Goal: Task Accomplishment & Management: Complete application form

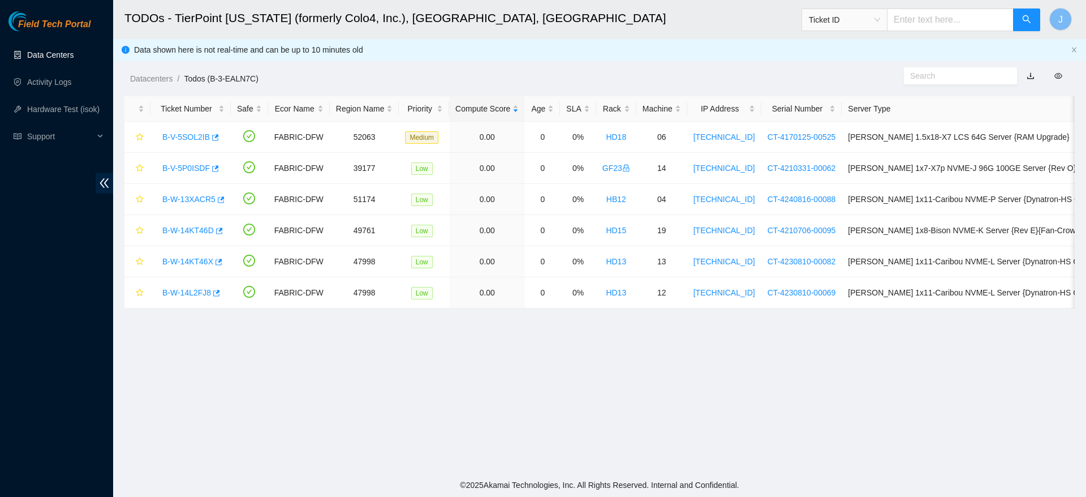
click at [56, 56] on link "Data Centers" at bounding box center [50, 54] width 46 height 9
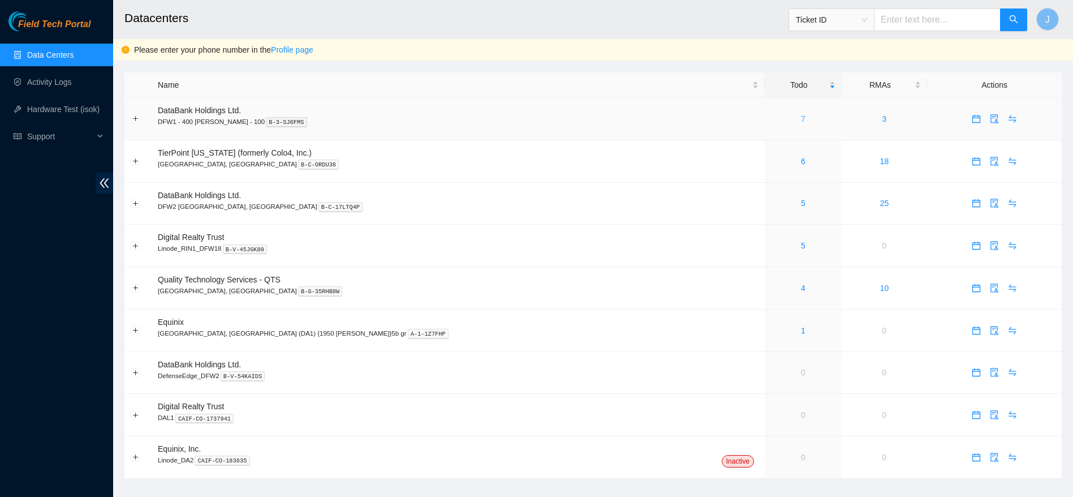
click at [801, 115] on link "7" at bounding box center [803, 118] width 5 height 9
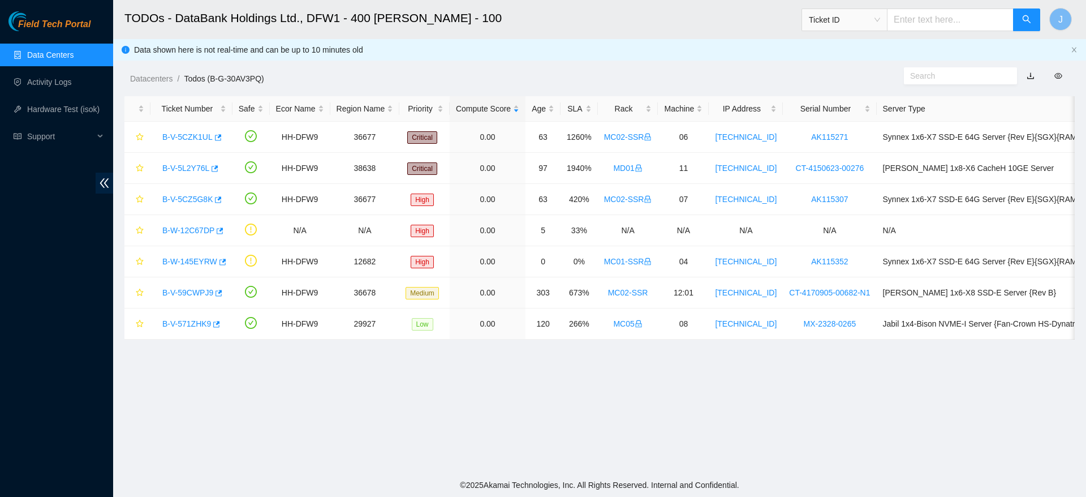
click at [74, 53] on link "Data Centers" at bounding box center [50, 54] width 46 height 9
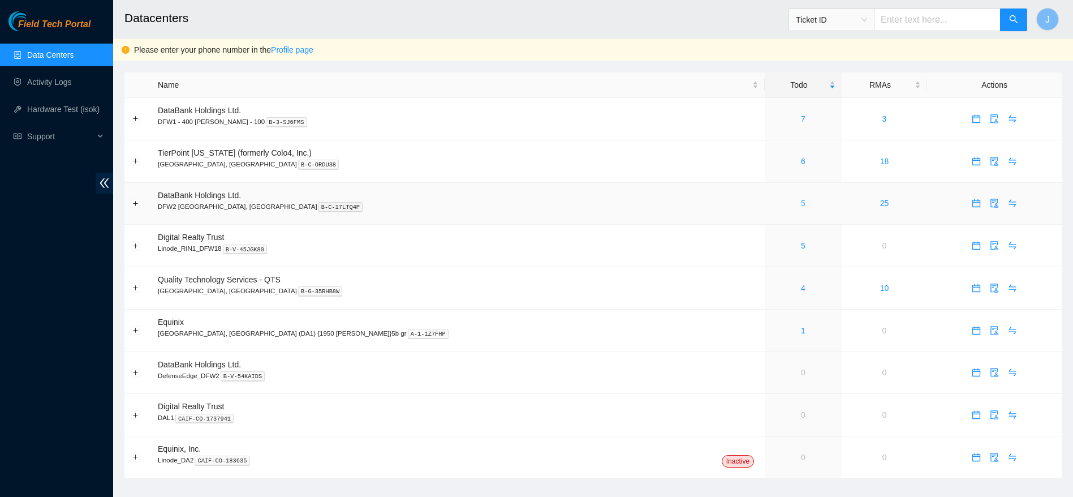
click at [801, 201] on link "5" at bounding box center [803, 203] width 5 height 9
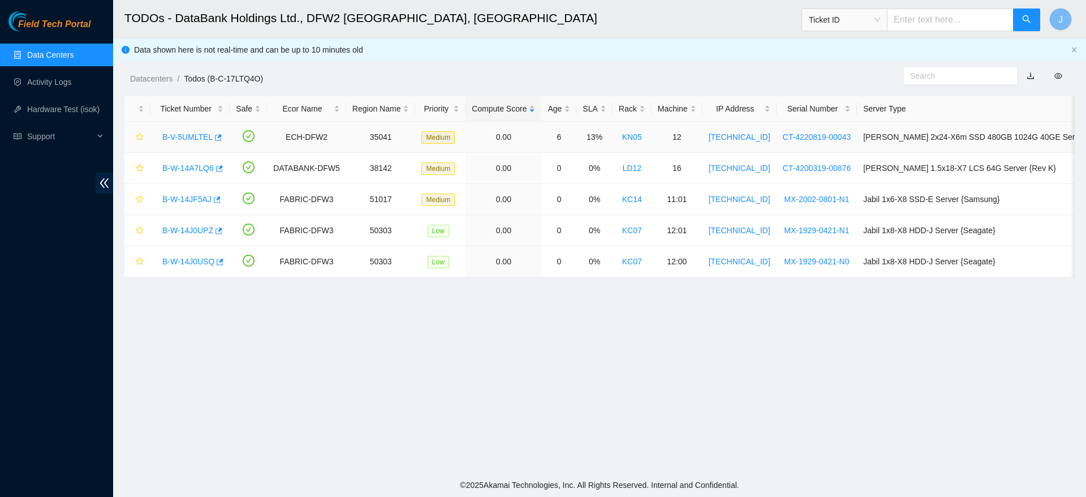
click at [191, 134] on link "B-V-5UMLTEL" at bounding box center [187, 136] width 50 height 9
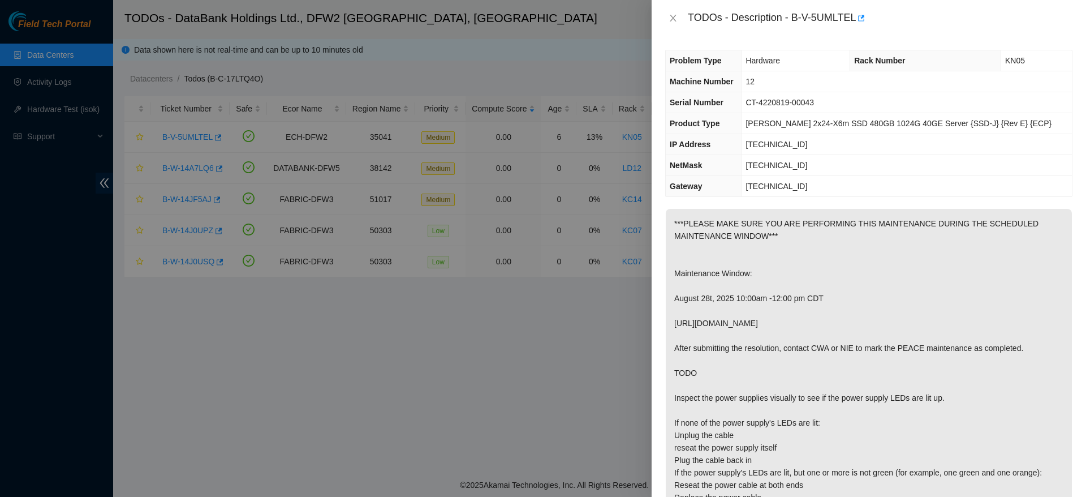
click at [780, 327] on p "***PLEASE MAKE SURE YOU ARE PERFORMING THIS MAINTENANCE DURING THE SCHEDULED MA…" at bounding box center [869, 373] width 406 height 328
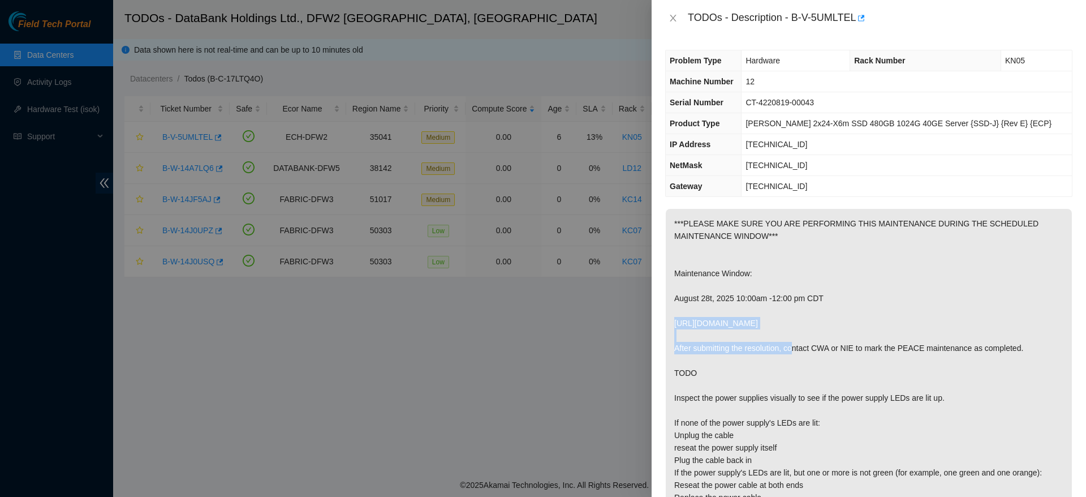
click at [780, 327] on p "***PLEASE MAKE SURE YOU ARE PERFORMING THIS MAINTENANCE DURING THE SCHEDULED MA…" at bounding box center [869, 373] width 406 height 328
click at [805, 321] on p "***PLEASE MAKE SURE YOU ARE PERFORMING THIS MAINTENANCE DURING THE SCHEDULED MA…" at bounding box center [869, 373] width 406 height 328
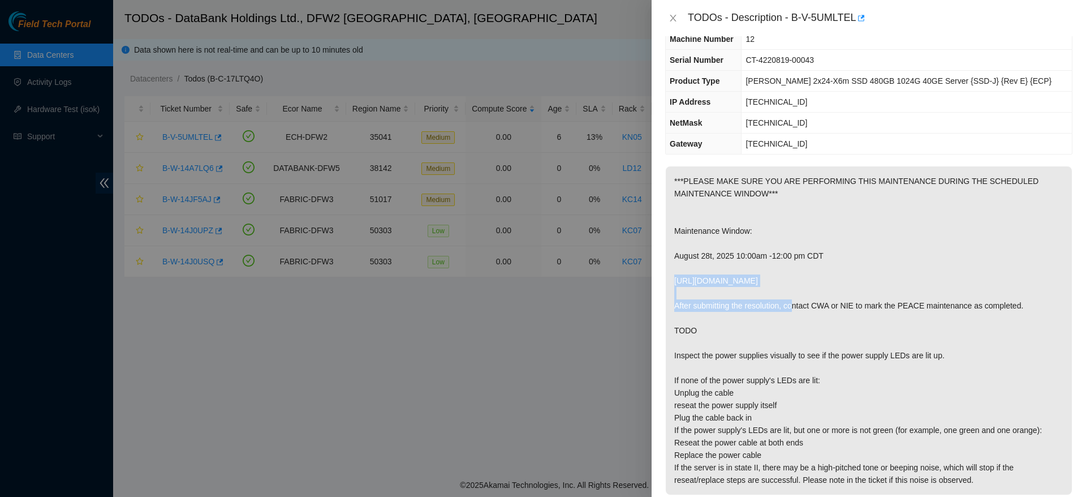
scroll to position [50, 0]
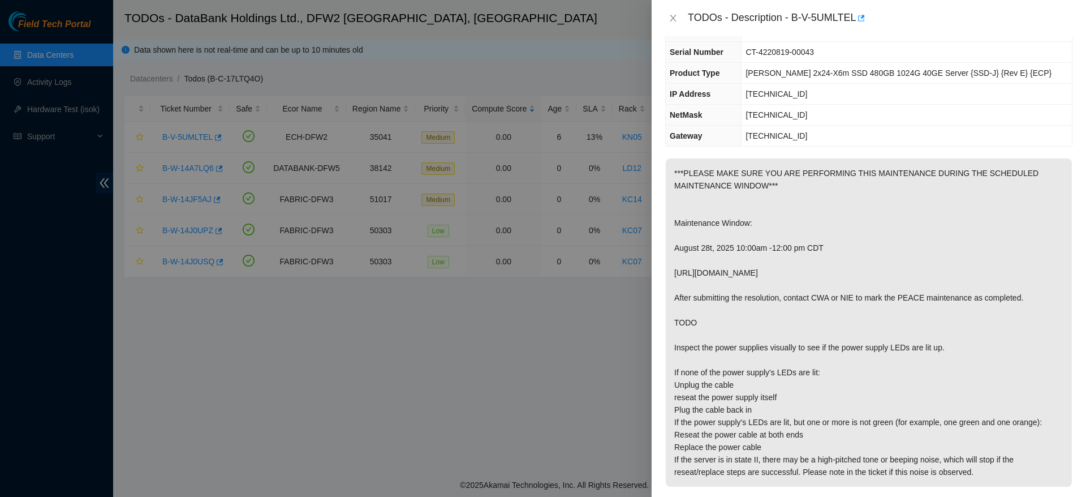
click at [826, 356] on p "***PLEASE MAKE SURE YOU ARE PERFORMING THIS MAINTENANCE DURING THE SCHEDULED MA…" at bounding box center [869, 322] width 406 height 328
drag, startPoint x: 876, startPoint y: 279, endPoint x: 668, endPoint y: 271, distance: 207.8
click at [668, 271] on p "***PLEASE MAKE SURE YOU ARE PERFORMING THIS MAINTENANCE DURING THE SCHEDULED MA…" at bounding box center [869, 322] width 406 height 328
copy p "https://peace.akamai.com/peace-web/#/checklist/95676"
click at [971, 277] on p "***PLEASE MAKE SURE YOU ARE PERFORMING THIS MAINTENANCE DURING THE SCHEDULED MA…" at bounding box center [869, 322] width 406 height 328
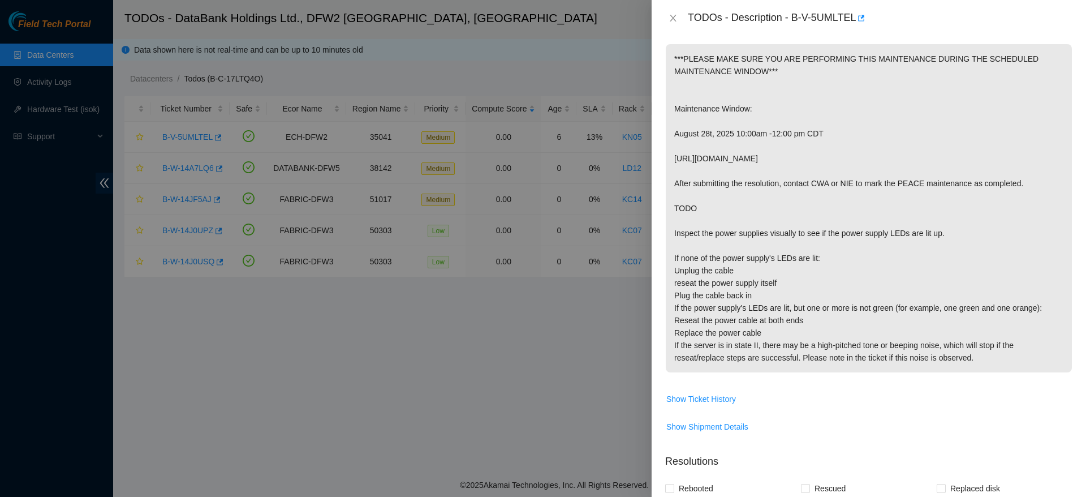
scroll to position [166, 0]
click at [712, 403] on span "Show Ticket History" at bounding box center [701, 397] width 70 height 12
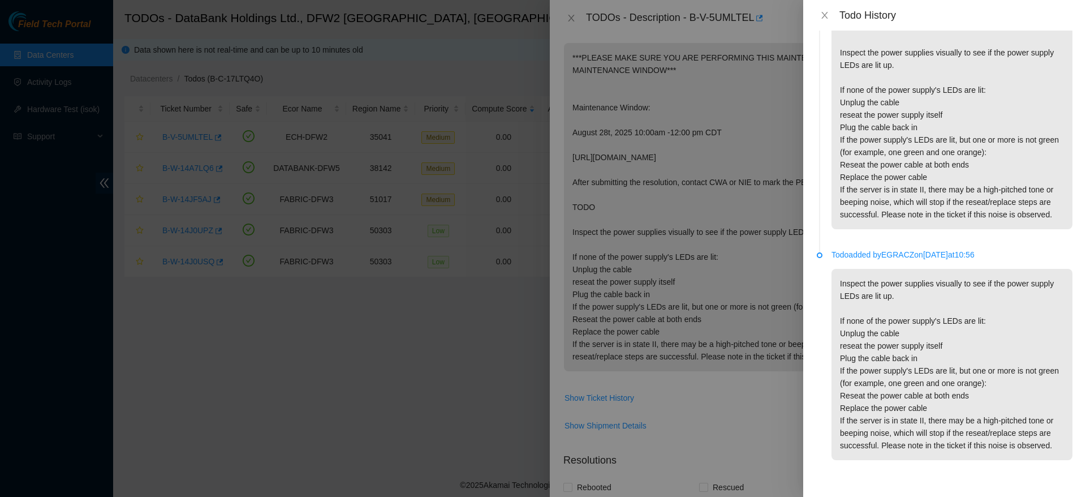
scroll to position [0, 0]
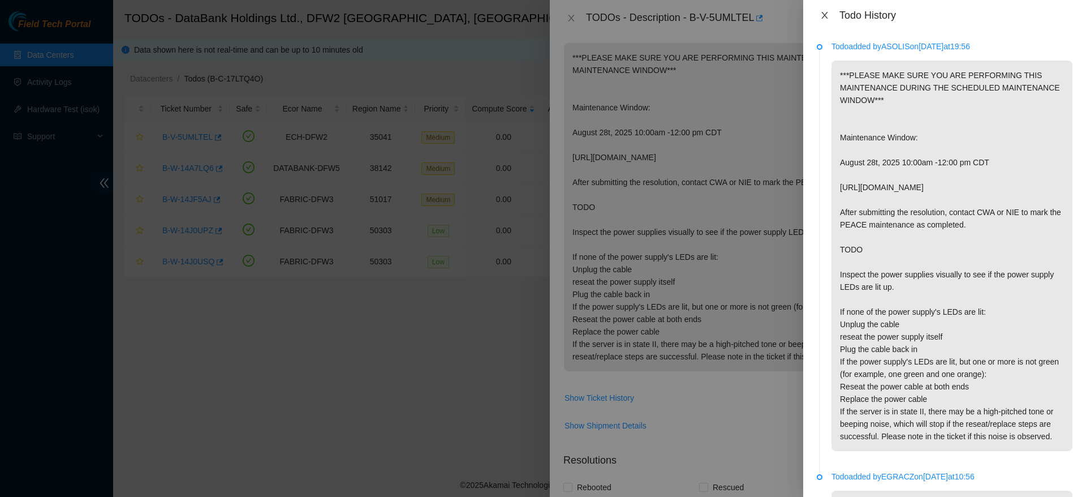
click at [825, 19] on icon "close" at bounding box center [824, 15] width 9 height 9
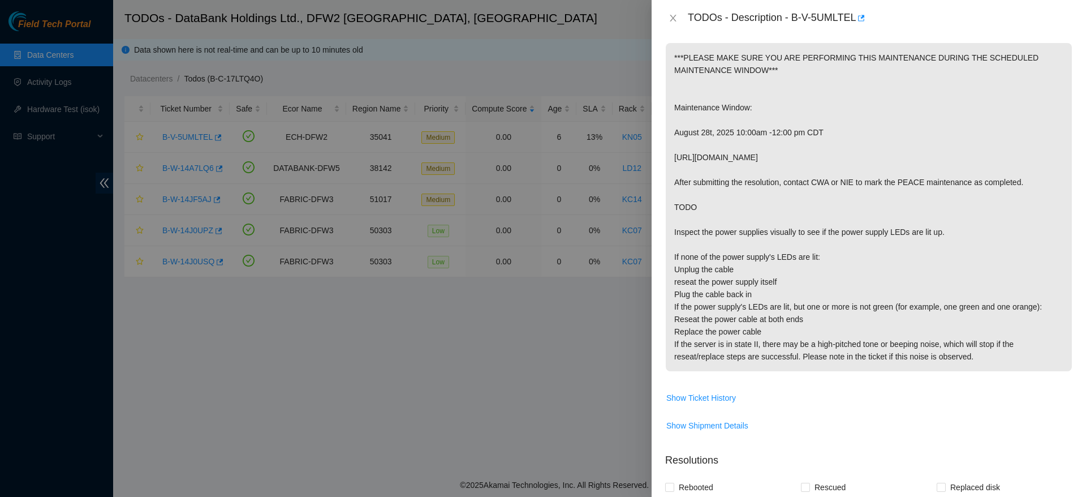
scroll to position [433, 0]
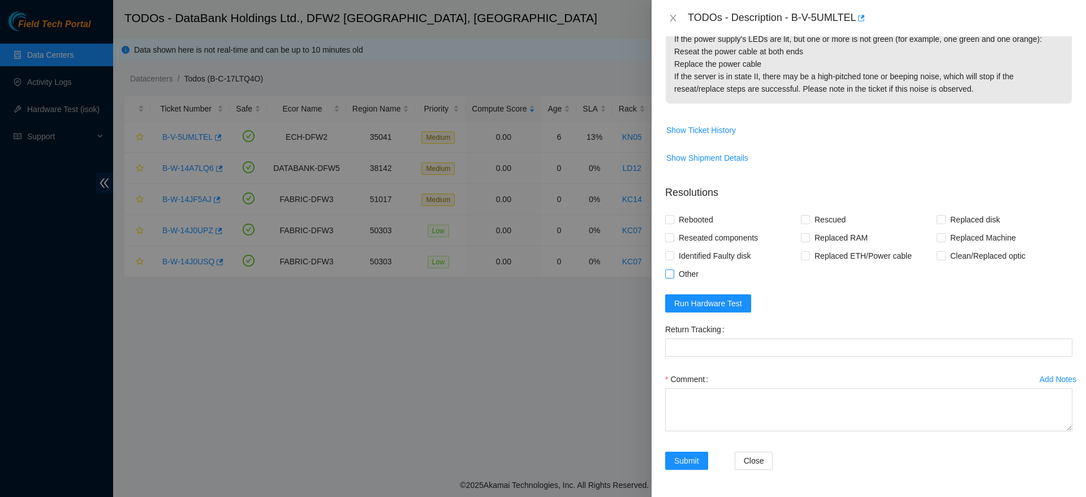
click at [686, 275] on span "Other" at bounding box center [688, 274] width 29 height 18
click at [673, 275] on input "Other" at bounding box center [669, 273] width 8 height 8
checkbox input "true"
click at [733, 404] on textarea "Comment" at bounding box center [868, 409] width 407 height 43
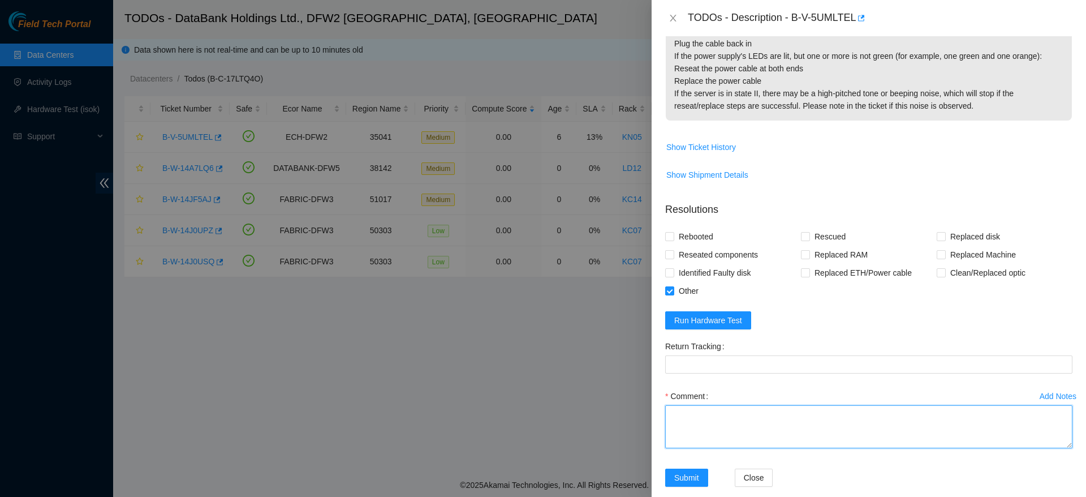
scroll to position [421, 0]
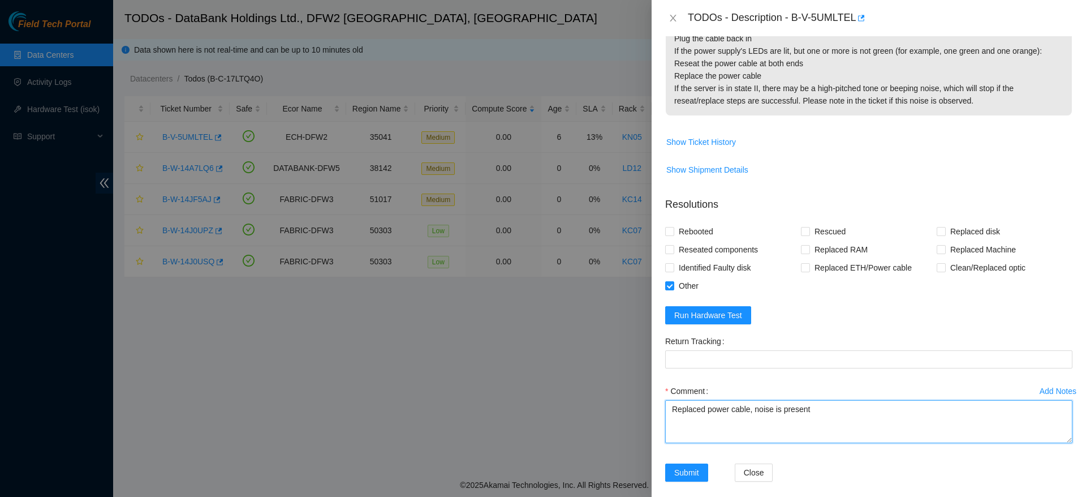
click at [751, 412] on textarea "Replaced power cable, noise is present" at bounding box center [868, 421] width 407 height 43
click at [915, 412] on textarea "Replaced power cable, loud noise/hum is present" at bounding box center [868, 421] width 407 height 43
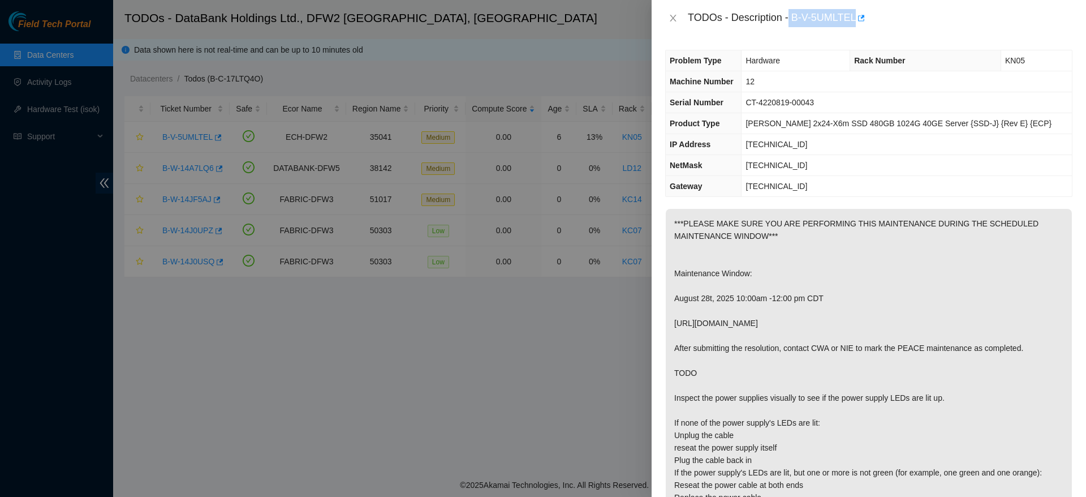
drag, startPoint x: 790, startPoint y: 15, endPoint x: 861, endPoint y: 30, distance: 73.4
click at [861, 30] on div "TODOs - Description - B-V-5UMLTEL" at bounding box center [869, 18] width 434 height 36
copy div "B-V-5UMLTEL"
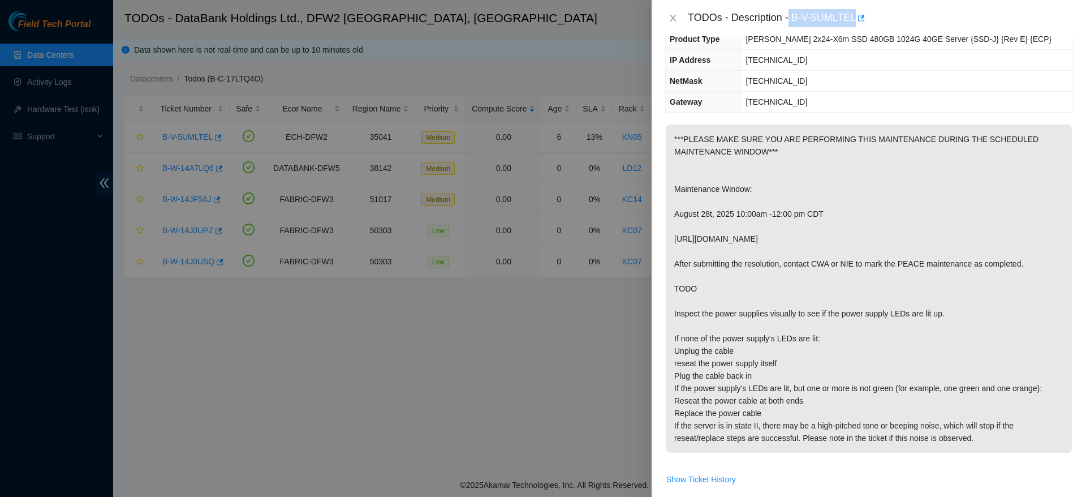
scroll to position [95, 0]
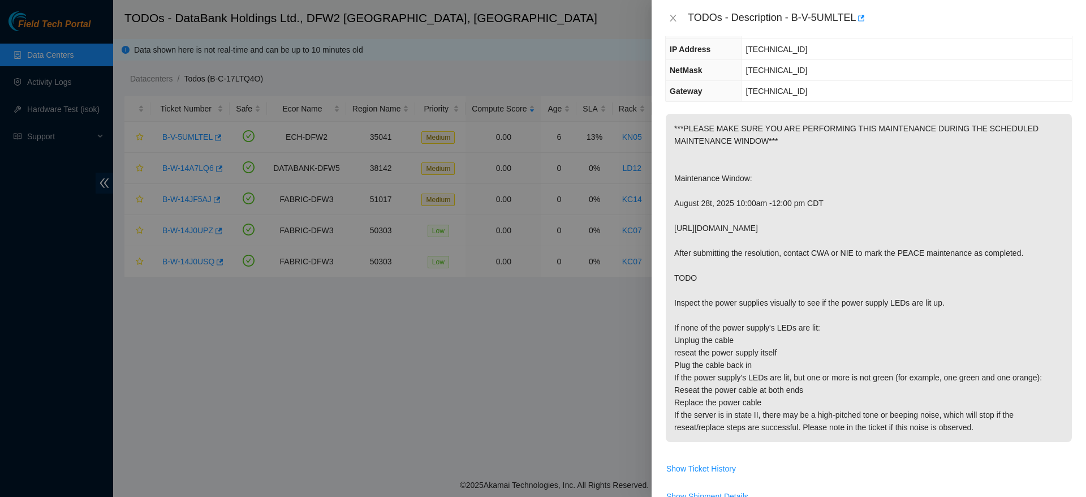
click at [684, 249] on p "***PLEASE MAKE SURE YOU ARE PERFORMING THIS MAINTENANCE DURING THE SCHEDULED MA…" at bounding box center [869, 278] width 406 height 328
copy p "After submitting the resolution, contact CWA or NIE to mark the PEACE maintenan…"
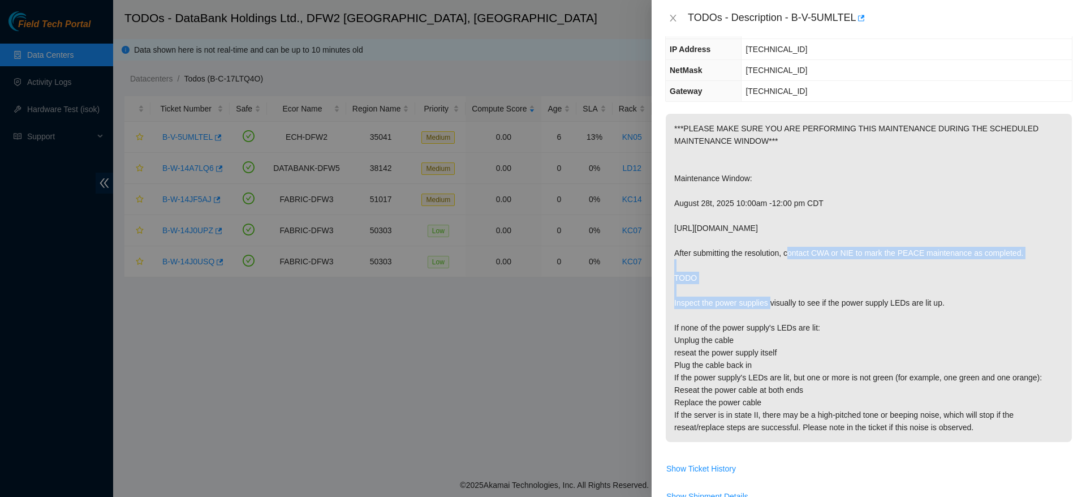
scroll to position [433, 0]
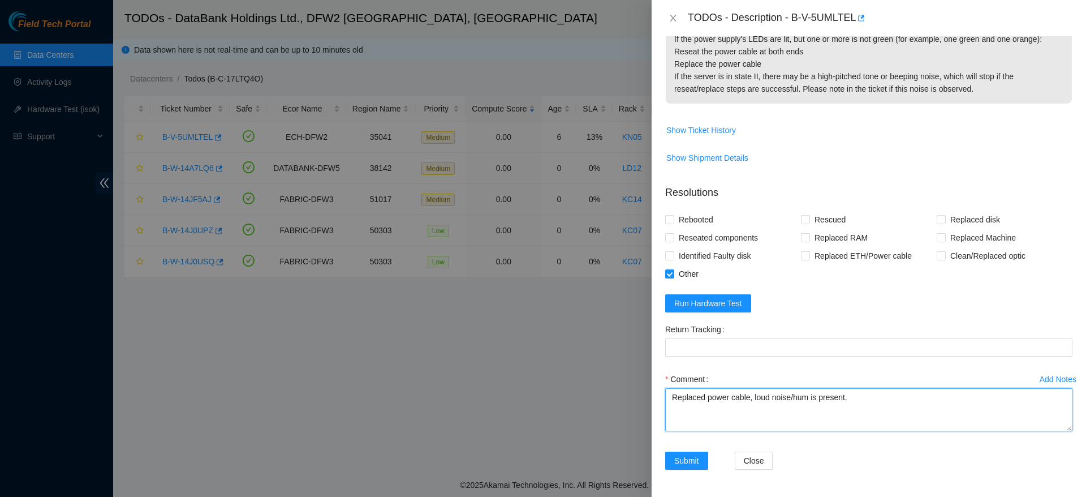
click at [755, 403] on textarea "Replaced power cable, loud noise/hum is present." at bounding box center [868, 409] width 407 height 43
click at [870, 399] on textarea "Replaced power cable, which fixed the loud noise/hum is present." at bounding box center [868, 409] width 407 height 43
type textarea "Replaced power cable, which fixed the loud noise/hum that was present."
click at [683, 453] on button "Submit" at bounding box center [686, 460] width 43 height 18
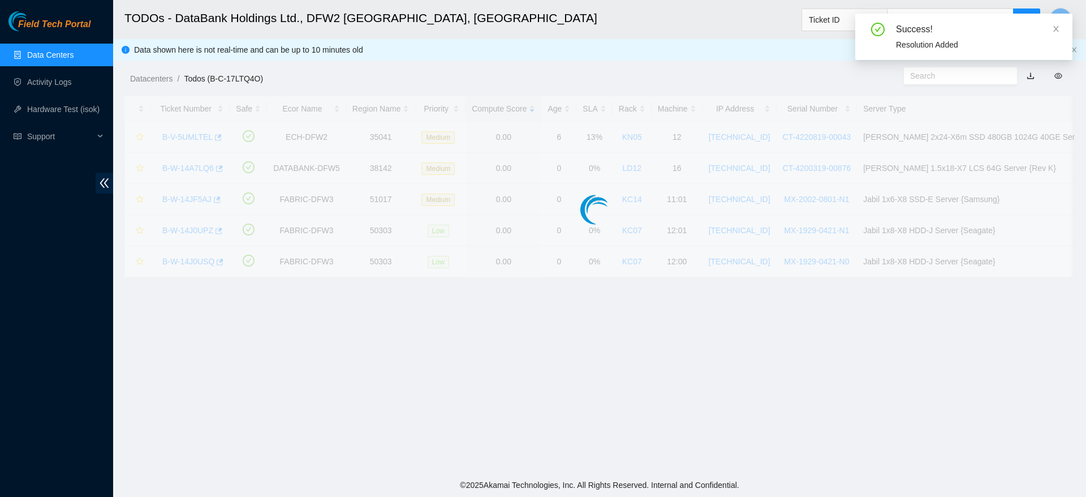
scroll to position [271, 0]
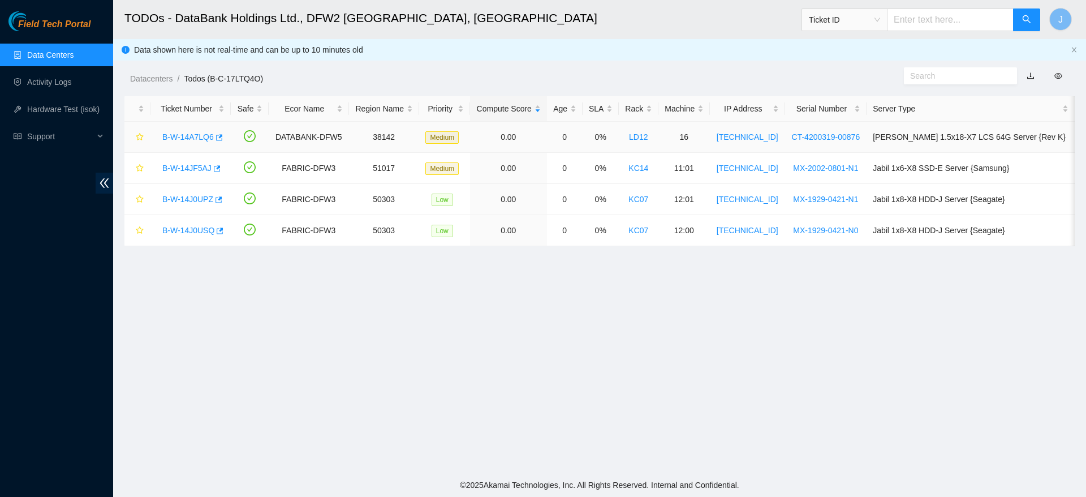
click at [175, 135] on link "B-W-14A7LQ6" at bounding box center [187, 136] width 51 height 9
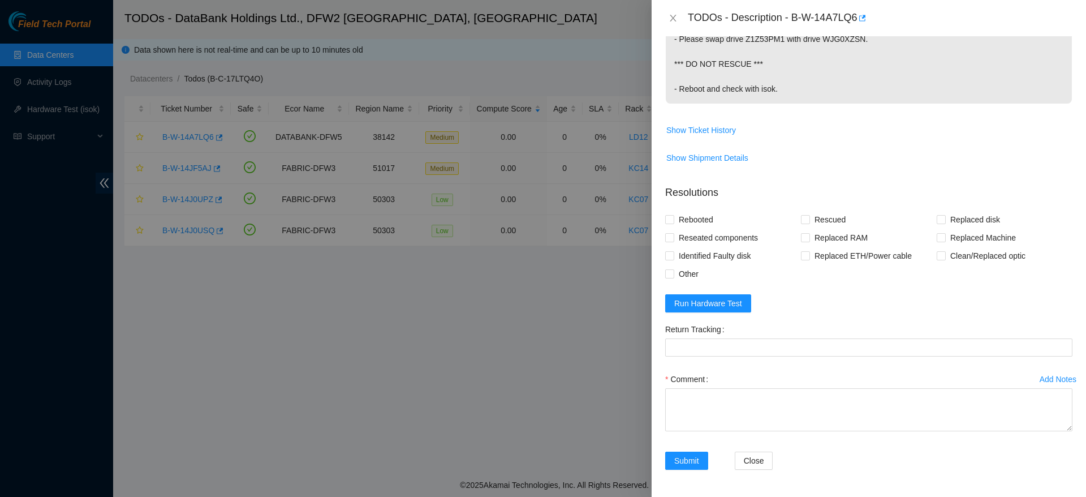
scroll to position [0, 0]
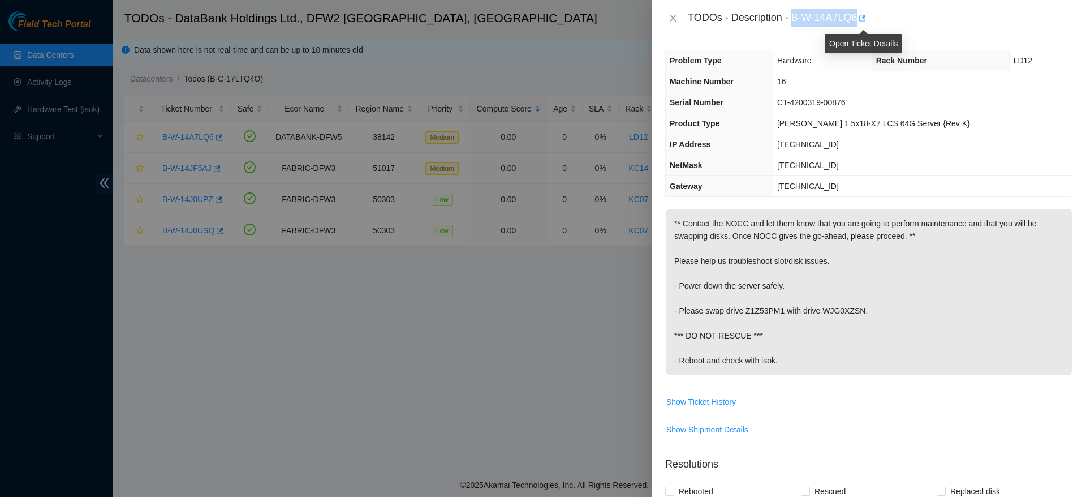
drag, startPoint x: 794, startPoint y: 20, endPoint x: 859, endPoint y: 22, distance: 65.1
click at [859, 22] on div "TODOs - Description - B-W-14A7LQ6" at bounding box center [880, 18] width 385 height 18
copy div "B-W-14A7LQ6"
click at [758, 210] on p "** Contact the NOCC and let them know that you are going to perform maintenance…" at bounding box center [869, 292] width 406 height 166
click at [672, 20] on icon "close" at bounding box center [673, 18] width 9 height 9
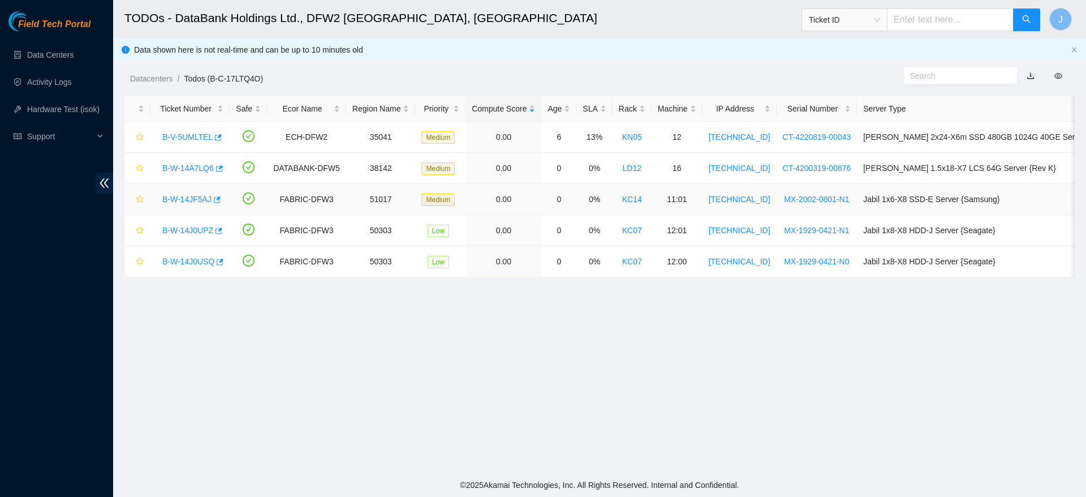
click at [191, 195] on link "B-W-14JF5AJ" at bounding box center [186, 199] width 49 height 9
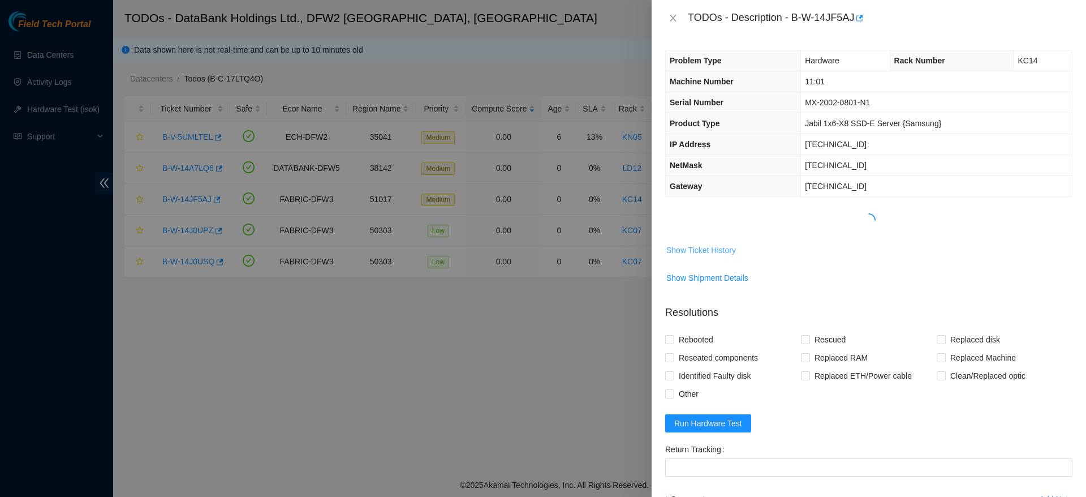
click at [699, 252] on span "Show Ticket History" at bounding box center [701, 250] width 70 height 12
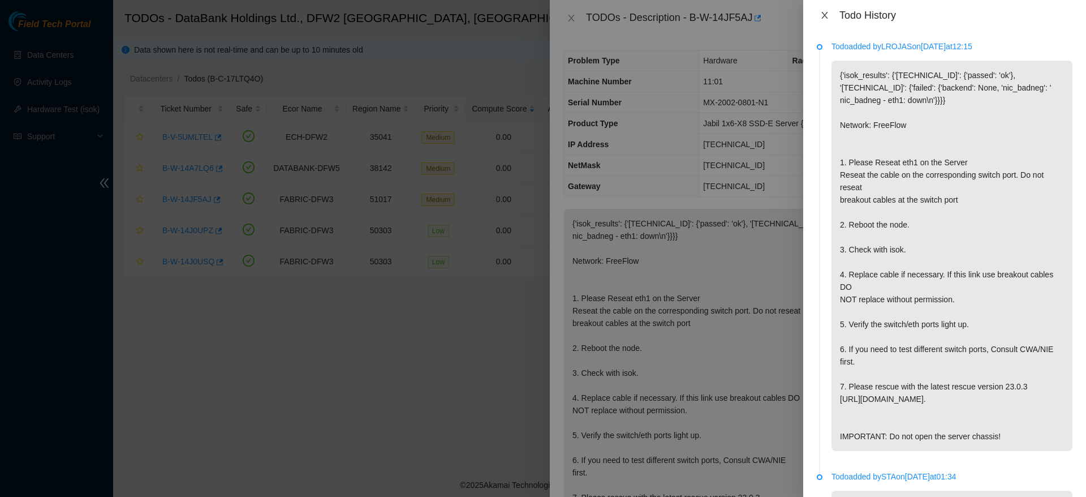
click at [823, 12] on icon "close" at bounding box center [824, 15] width 6 height 7
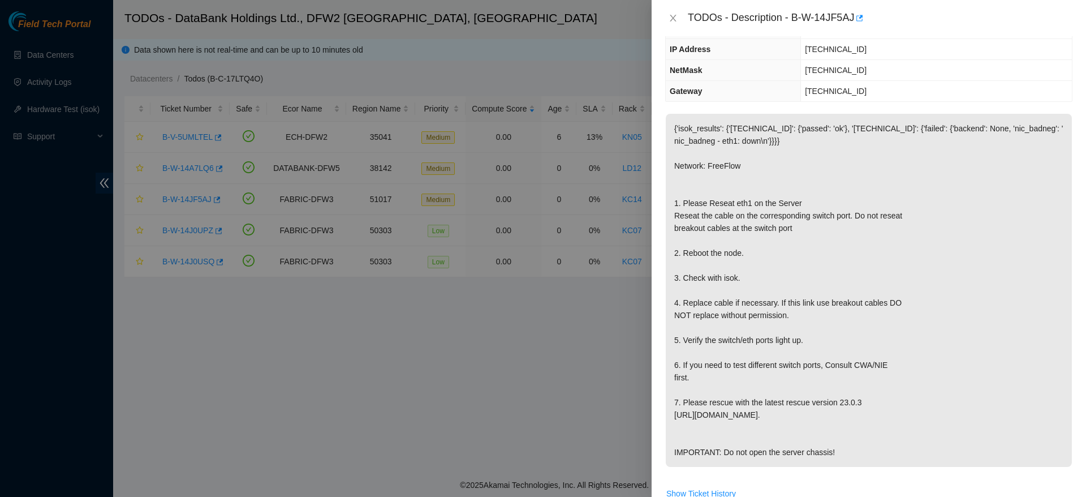
scroll to position [66, 0]
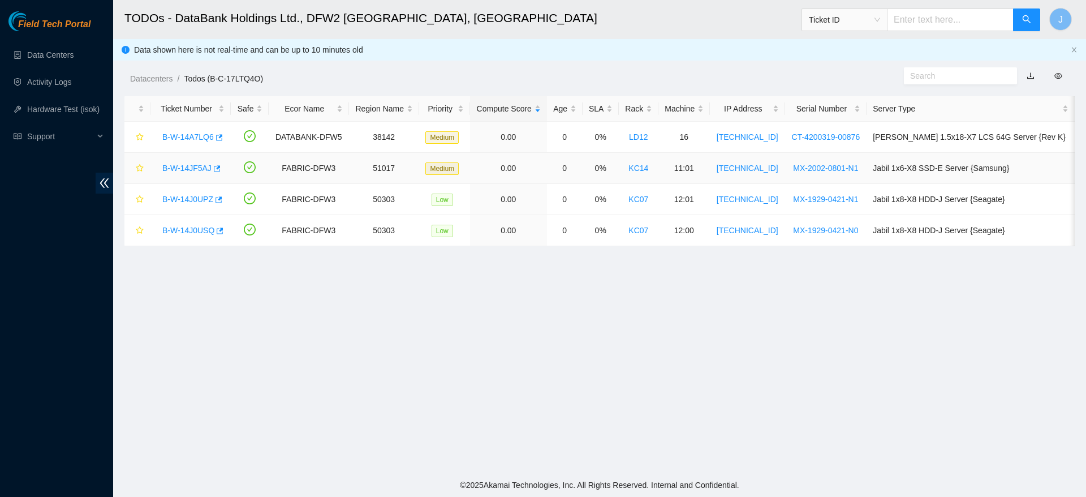
click at [181, 163] on link "B-W-14JF5AJ" at bounding box center [186, 167] width 49 height 9
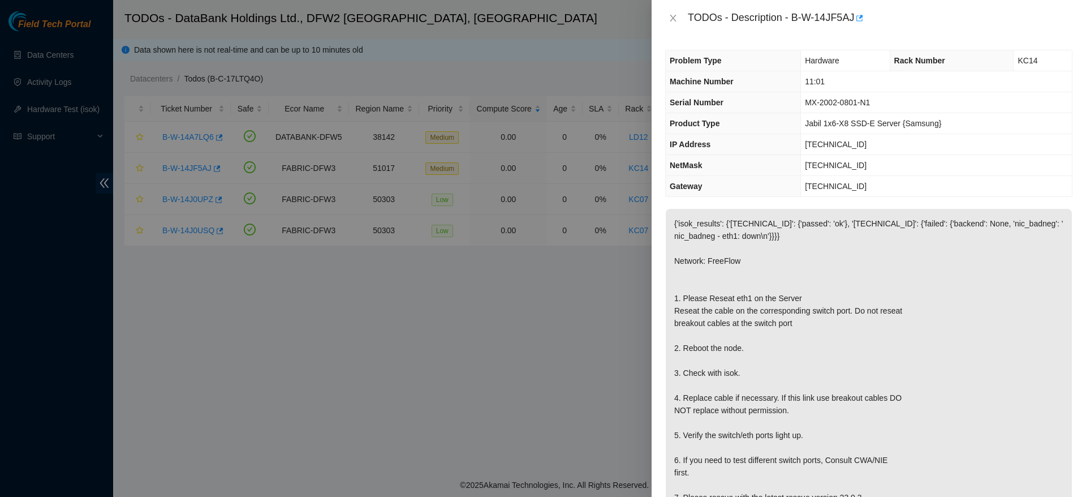
scroll to position [495, 0]
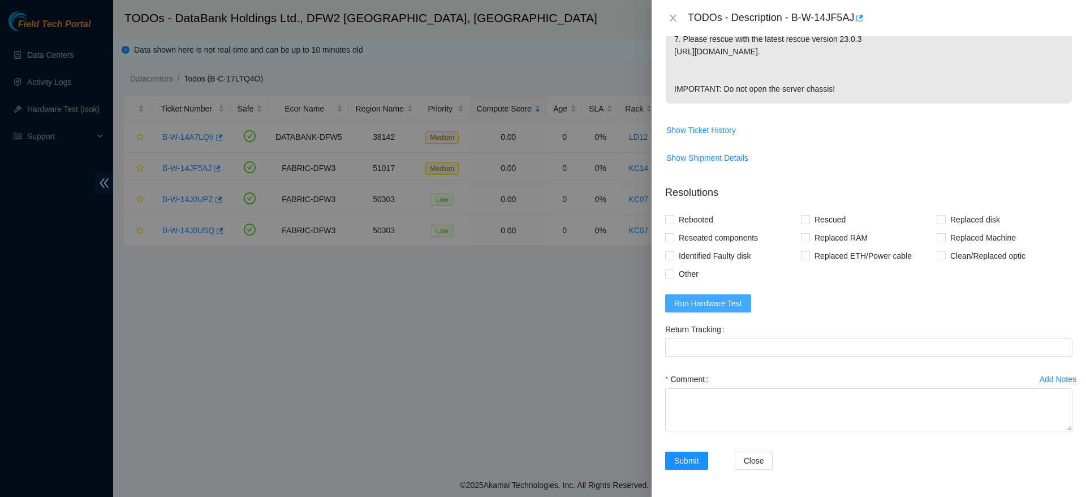
click at [703, 301] on span "Run Hardware Test" at bounding box center [708, 303] width 68 height 12
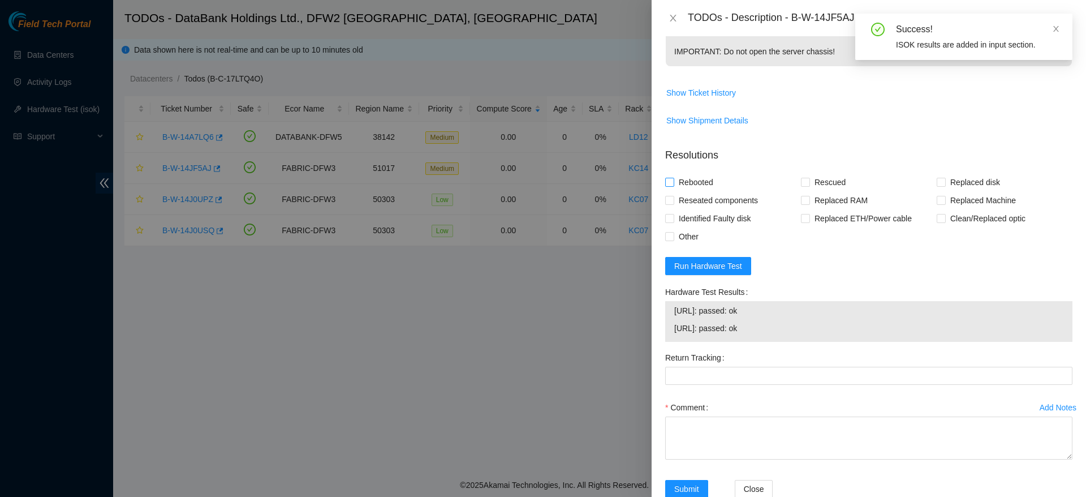
click at [665, 191] on label "Rebooted" at bounding box center [691, 182] width 53 height 18
click at [665, 186] on input "Rebooted" at bounding box center [669, 182] width 8 height 8
checkbox input "true"
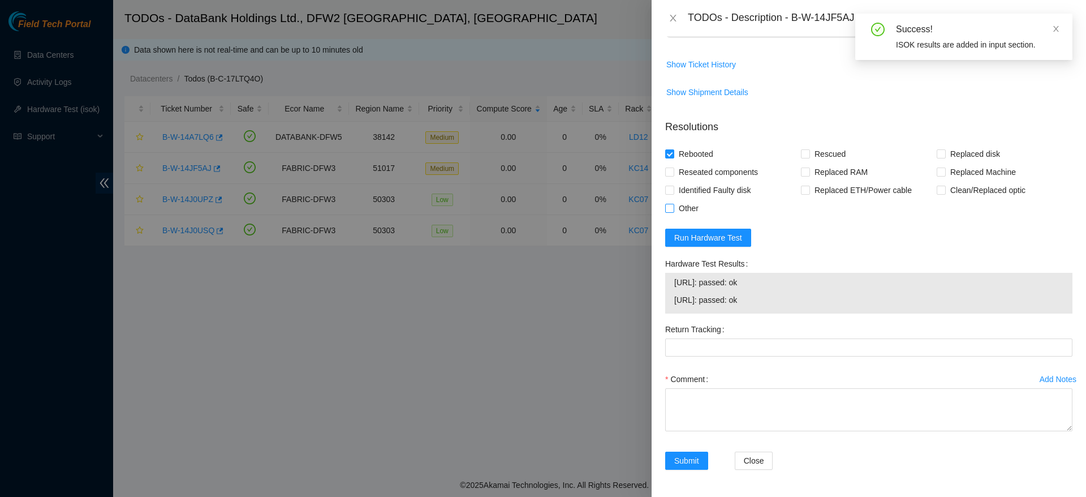
click at [691, 204] on span "Other" at bounding box center [688, 208] width 29 height 18
click at [673, 204] on input "Other" at bounding box center [669, 208] width 8 height 8
checkbox input "true"
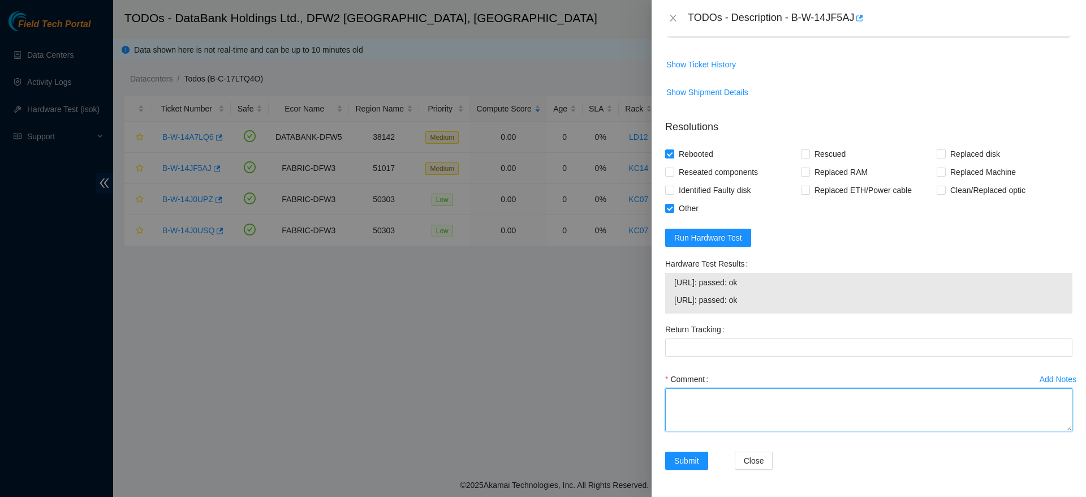
click at [722, 405] on textarea "Comment" at bounding box center [868, 409] width 407 height 43
type textarea "resat connection, checked with isok passing successfully"
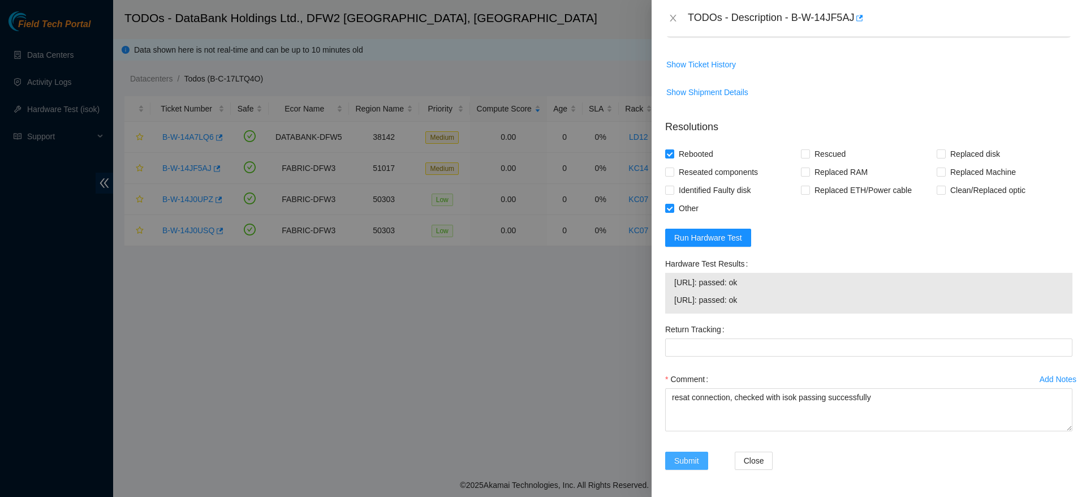
click at [677, 463] on span "Submit" at bounding box center [686, 460] width 25 height 12
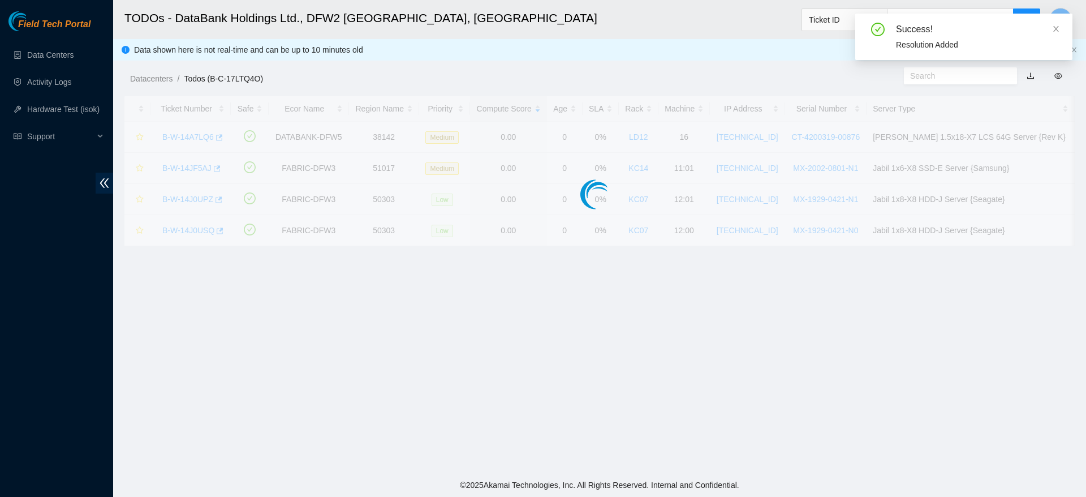
scroll to position [271, 0]
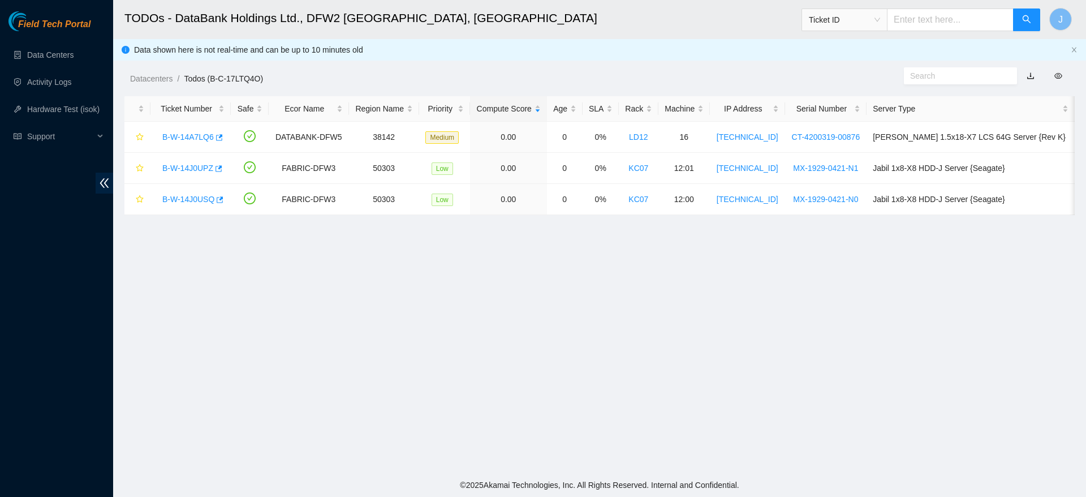
click at [760, 313] on main "TODOs - DataBank Holdings Ltd., DFW2 [GEOGRAPHIC_DATA], [GEOGRAPHIC_DATA] Ticke…" at bounding box center [599, 236] width 973 height 473
click at [38, 59] on link "Data Centers" at bounding box center [50, 54] width 46 height 9
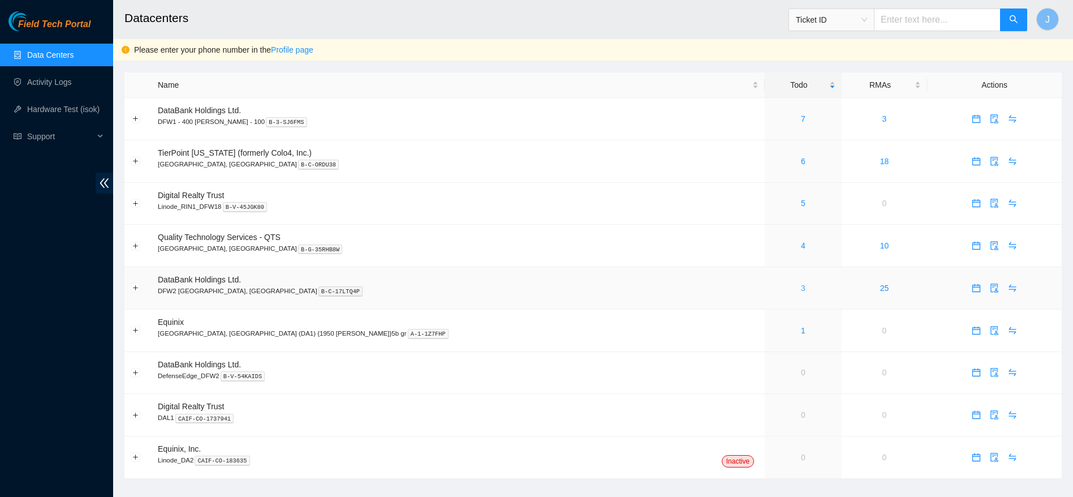
click at [801, 287] on link "3" at bounding box center [803, 287] width 5 height 9
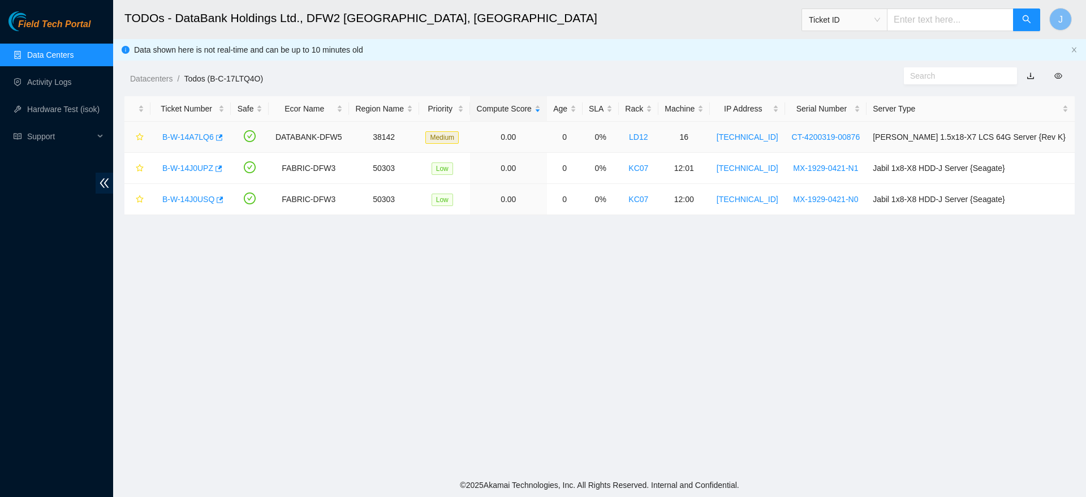
click at [193, 137] on link "B-W-14A7LQ6" at bounding box center [187, 136] width 51 height 9
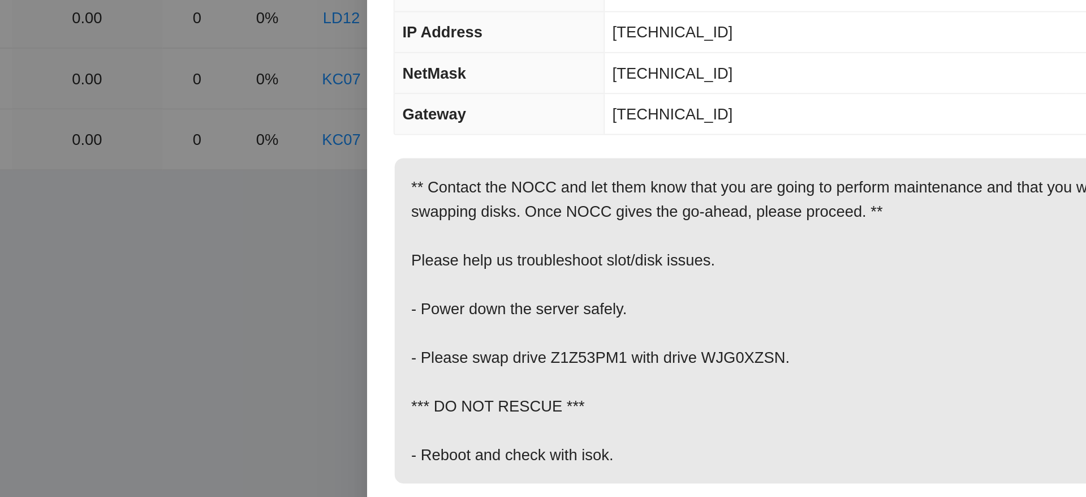
scroll to position [11, 0]
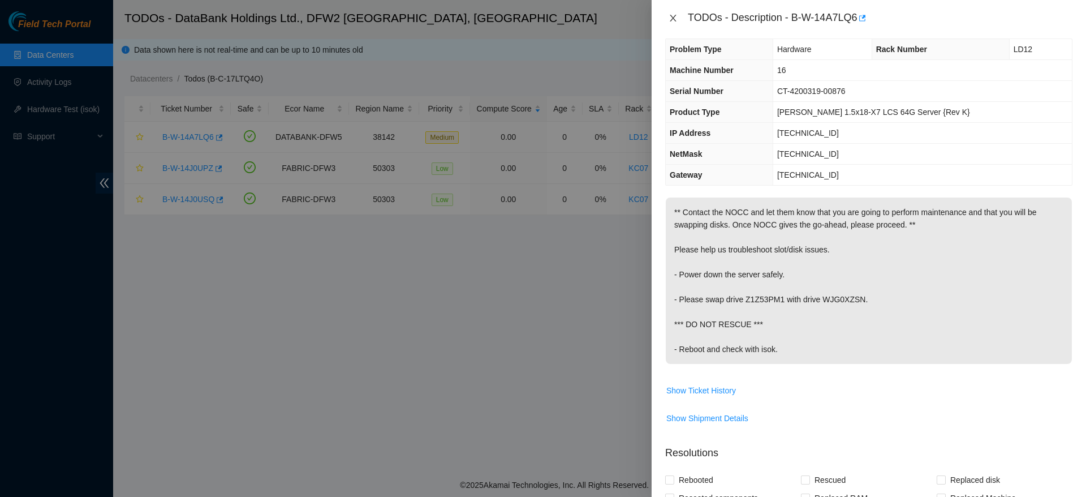
click at [678, 16] on button "Close" at bounding box center [673, 18] width 16 height 11
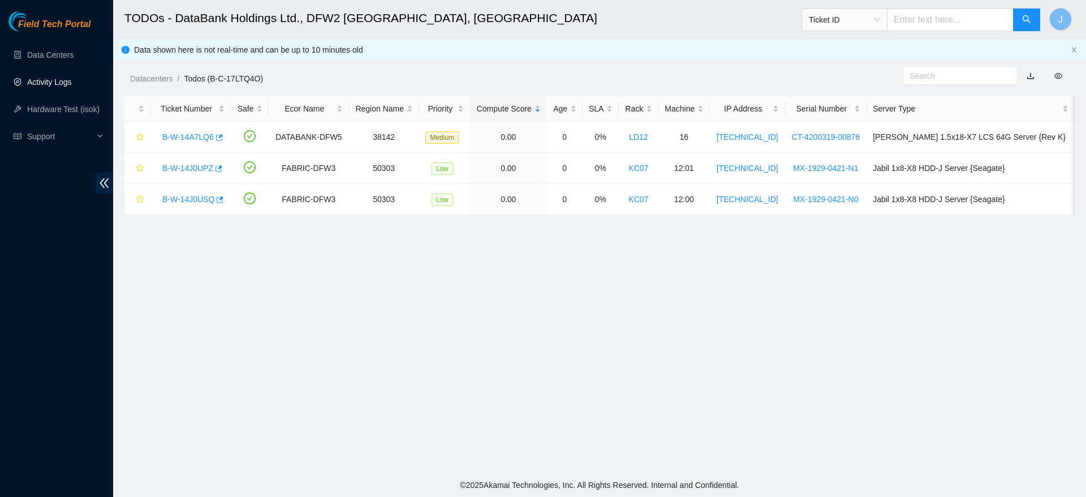
click at [48, 77] on link "Activity Logs" at bounding box center [49, 81] width 45 height 9
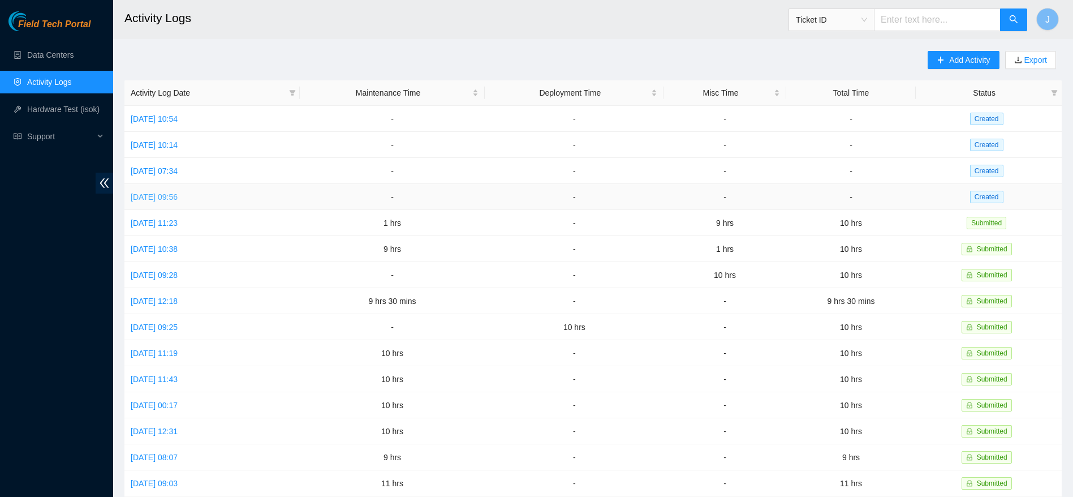
click at [163, 195] on link "[DATE] 09:56" at bounding box center [154, 196] width 47 height 9
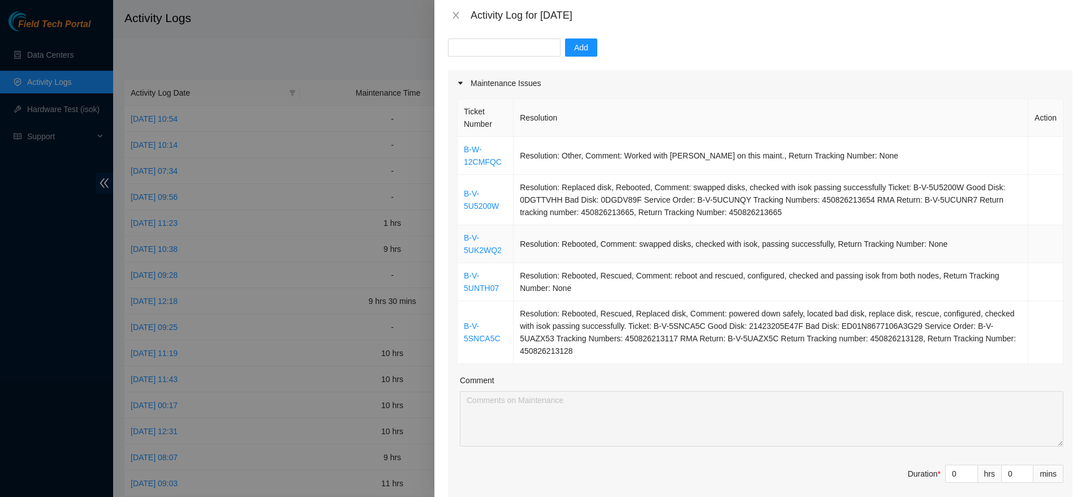
scroll to position [109, 0]
click at [457, 11] on icon "close" at bounding box center [455, 15] width 9 height 9
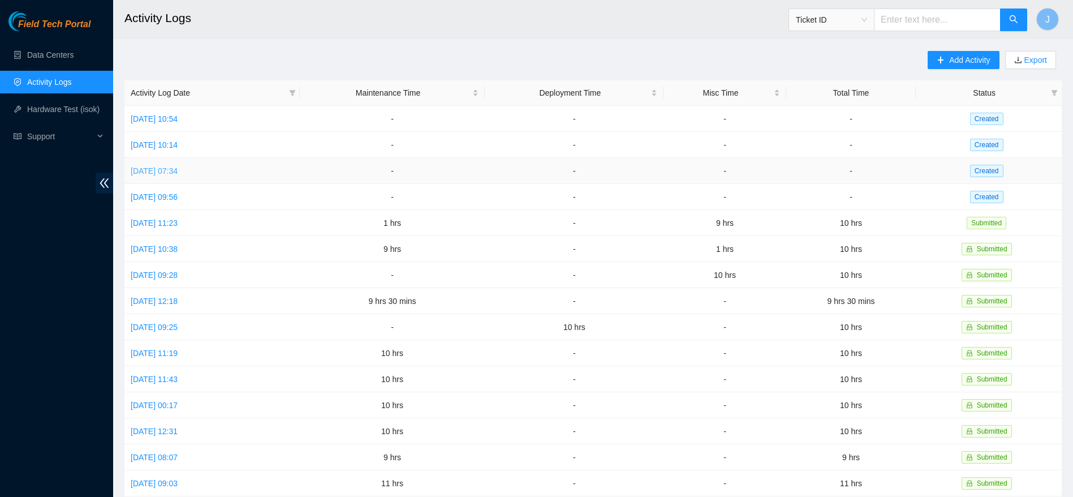
click at [178, 171] on link "Tue, 26 Aug 2025 07:34" at bounding box center [154, 170] width 47 height 9
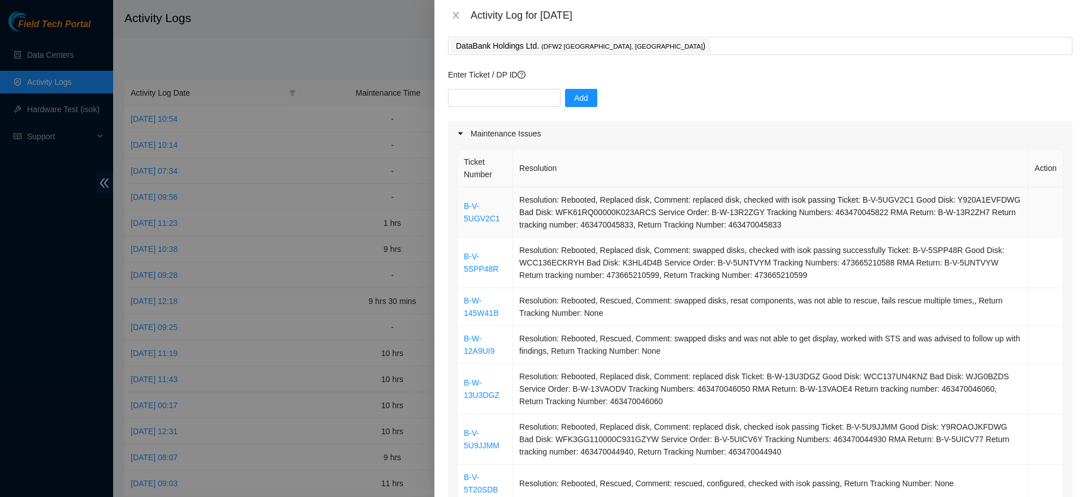
scroll to position [0, 0]
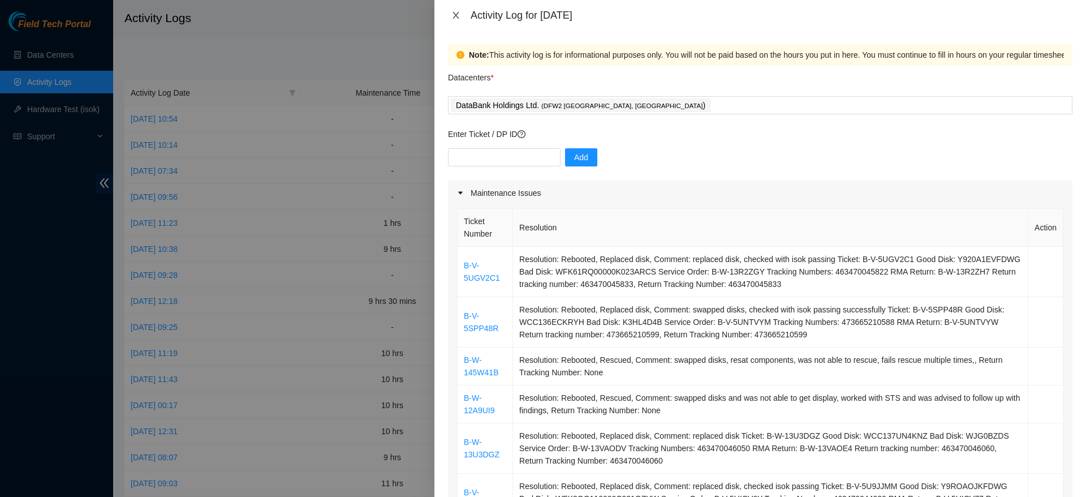
click at [461, 13] on button "Close" at bounding box center [456, 15] width 16 height 11
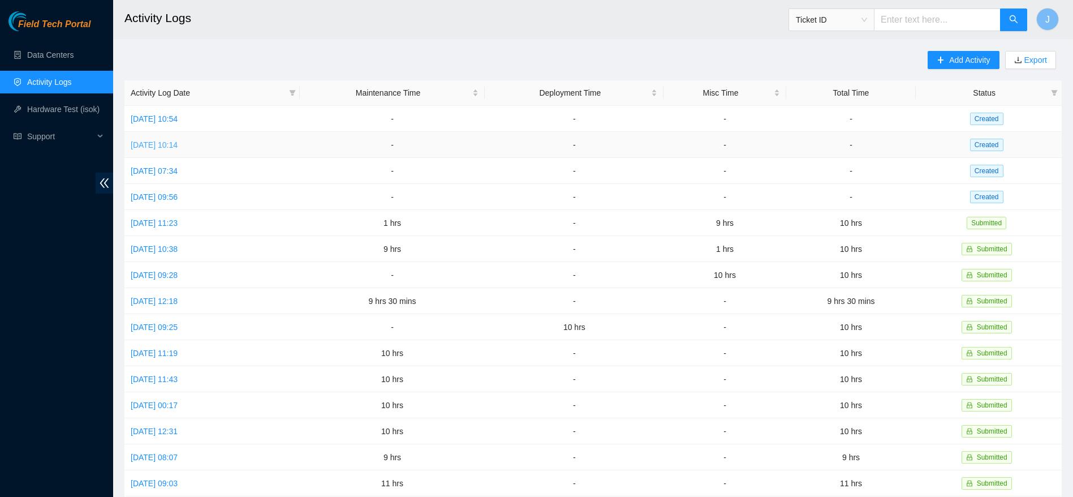
click at [173, 144] on link "Wed, 27 Aug 2025 10:14" at bounding box center [154, 144] width 47 height 9
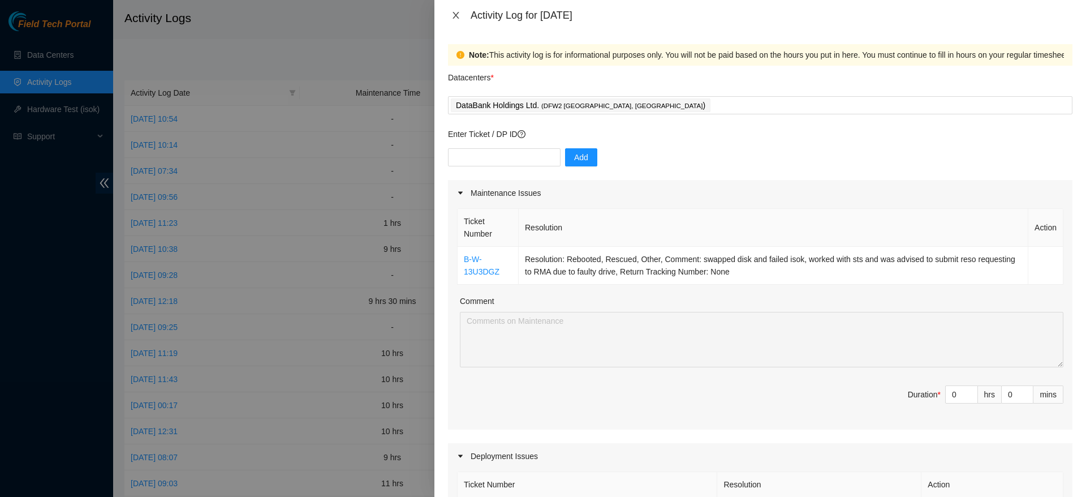
click at [455, 13] on icon "close" at bounding box center [455, 15] width 9 height 9
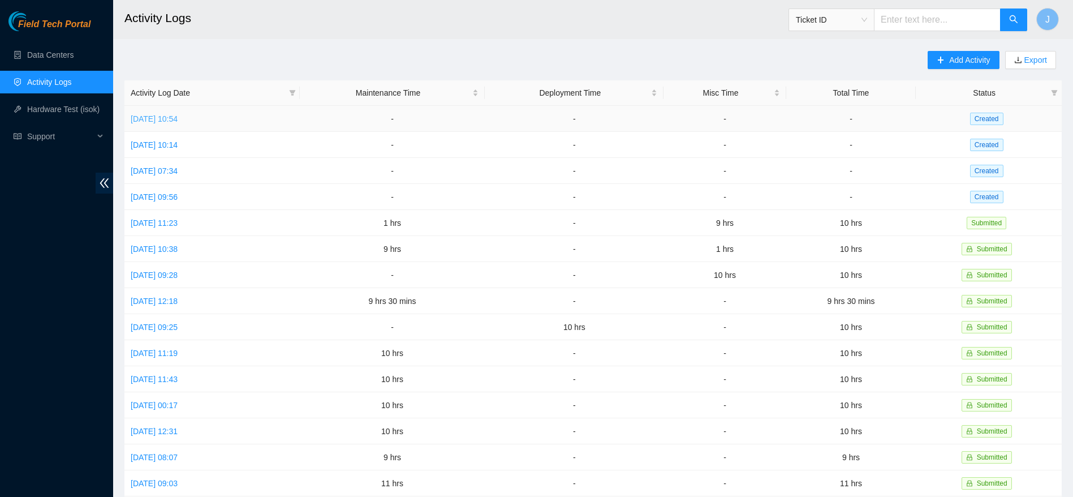
click at [136, 122] on link "Thu, 28 Aug 2025 10:54" at bounding box center [154, 118] width 47 height 9
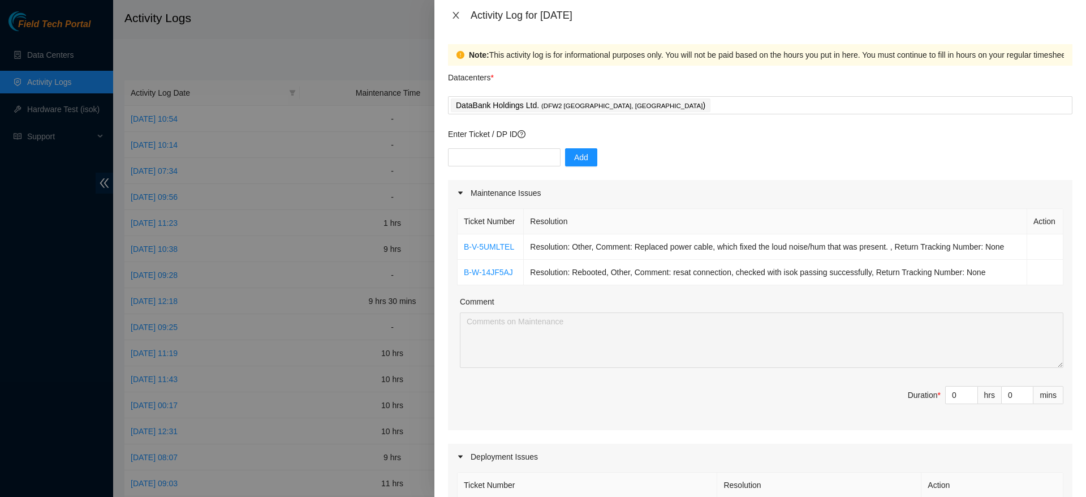
click at [455, 12] on icon "close" at bounding box center [455, 15] width 9 height 9
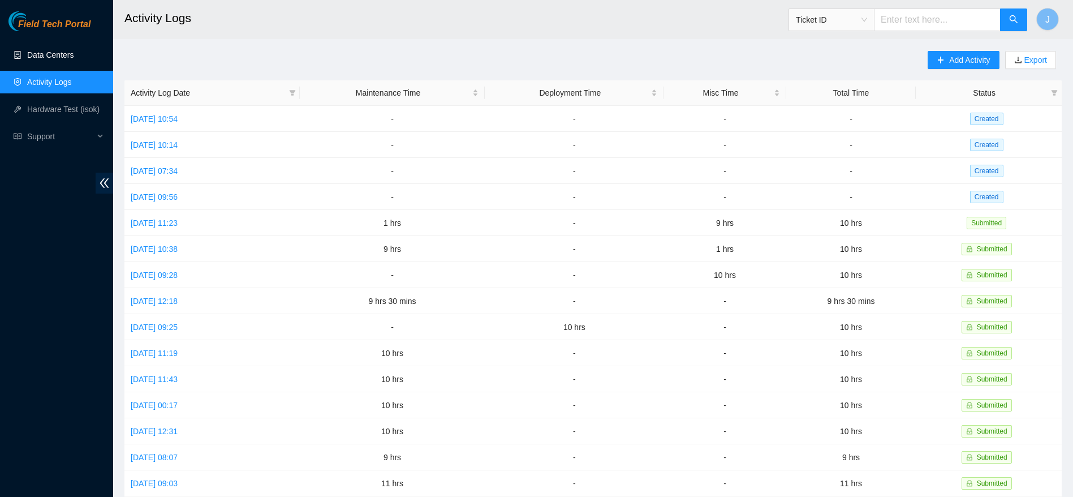
click at [27, 59] on link "Data Centers" at bounding box center [50, 54] width 46 height 9
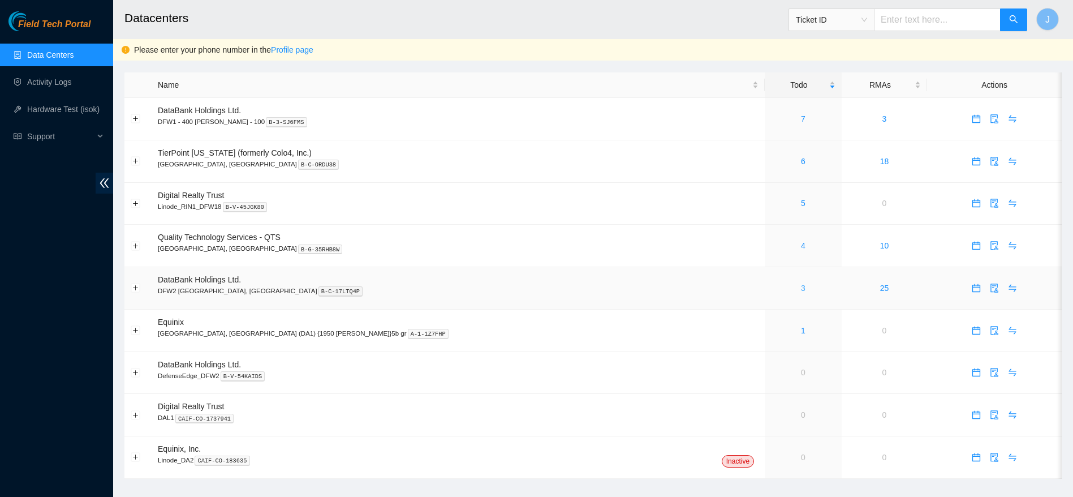
click at [801, 285] on link "3" at bounding box center [803, 287] width 5 height 9
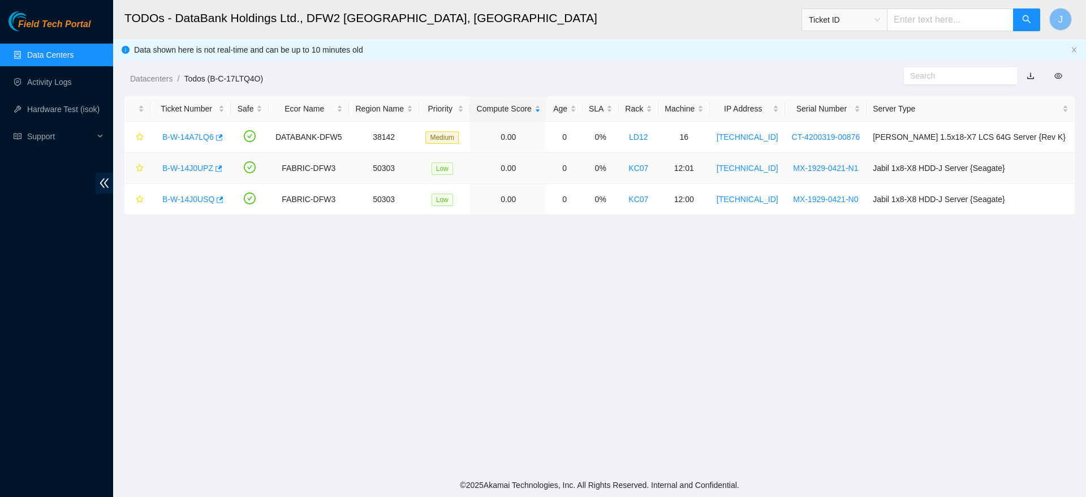
click at [192, 163] on link "B-W-14J0UPZ" at bounding box center [187, 167] width 51 height 9
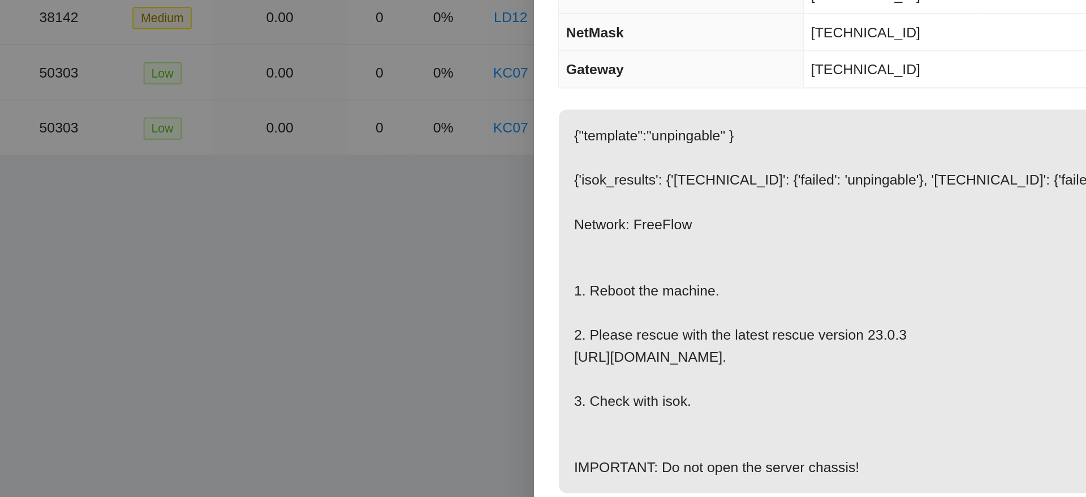
scroll to position [62, 0]
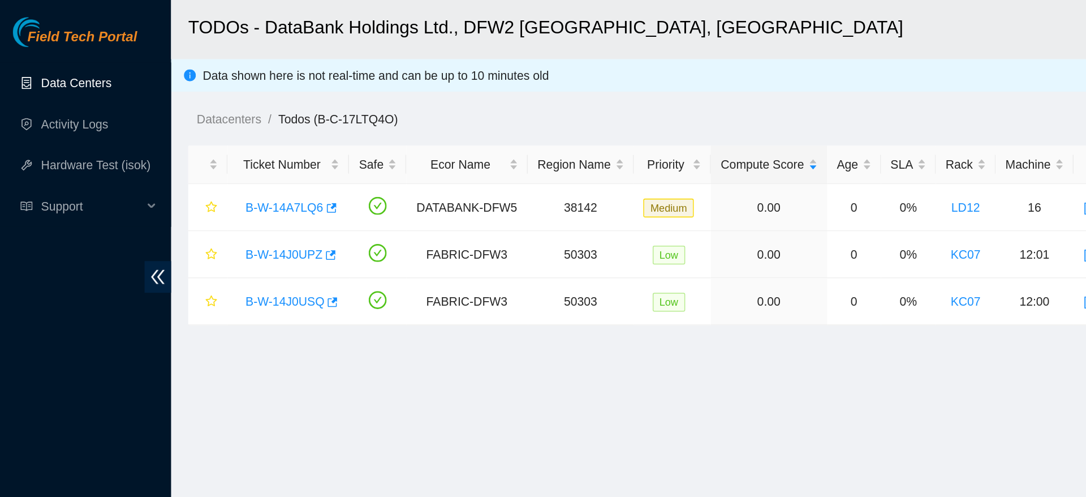
click at [65, 50] on link "Data Centers" at bounding box center [50, 54] width 46 height 9
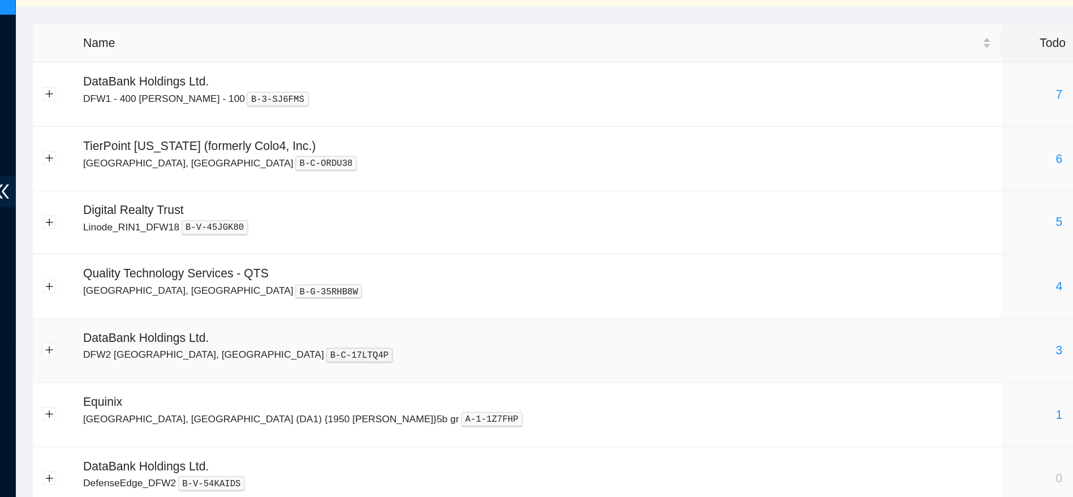
click at [771, 289] on div "3" at bounding box center [803, 288] width 64 height 12
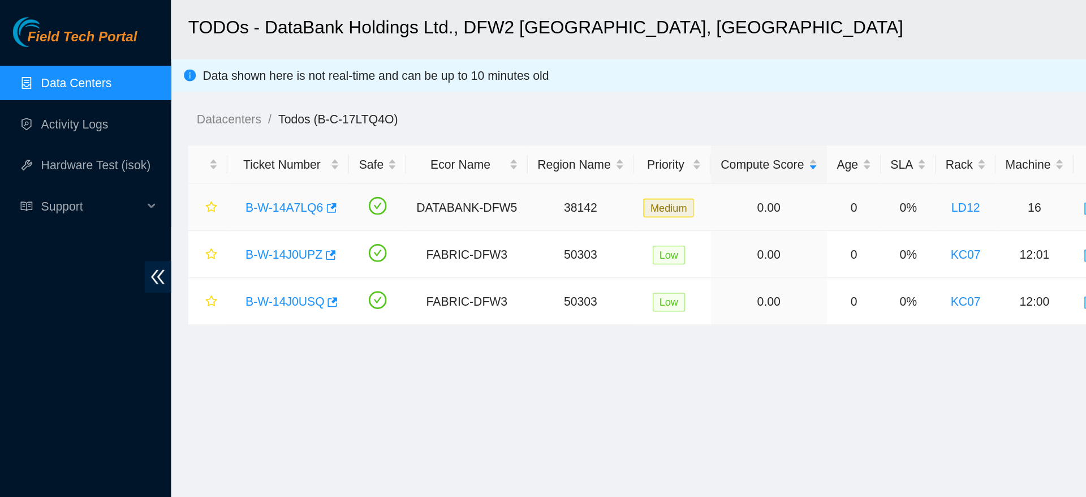
click at [182, 133] on link "B-W-14A7LQ6" at bounding box center [187, 136] width 51 height 9
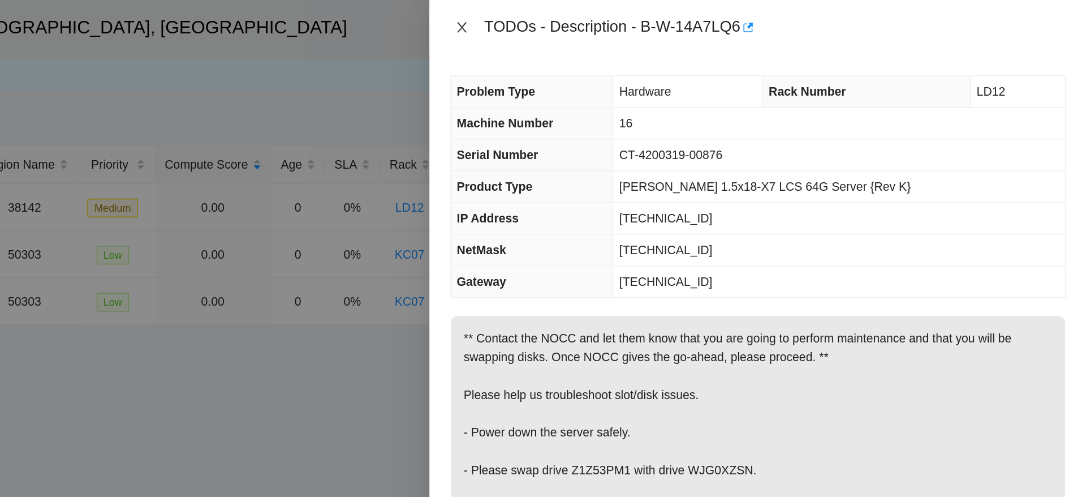
click at [667, 16] on button "Close" at bounding box center [673, 18] width 16 height 11
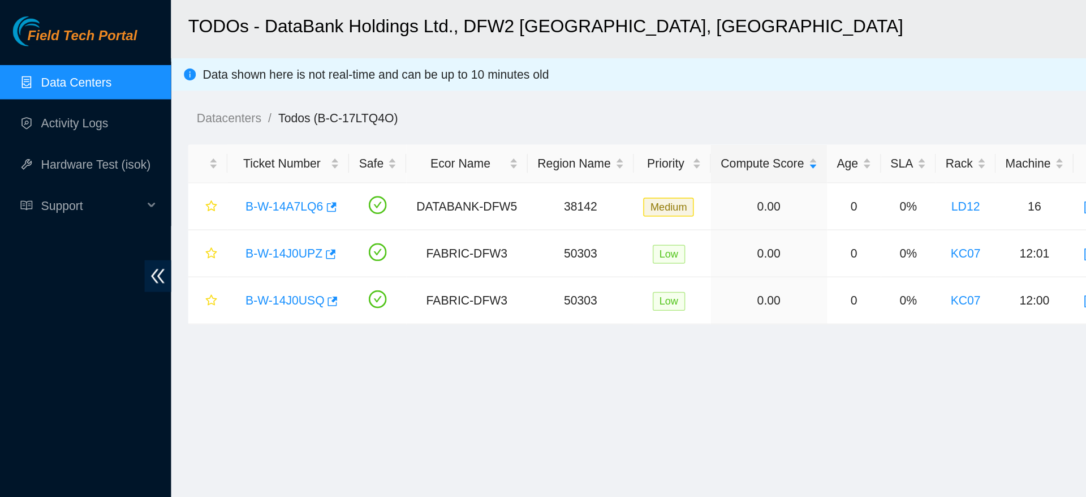
click at [577, 262] on main "TODOs - DataBank Holdings Ltd., DFW2 Richardson, TX Ticket ID J Data shown here…" at bounding box center [599, 236] width 973 height 473
click at [181, 138] on link "B-W-14A7LQ6" at bounding box center [187, 136] width 51 height 9
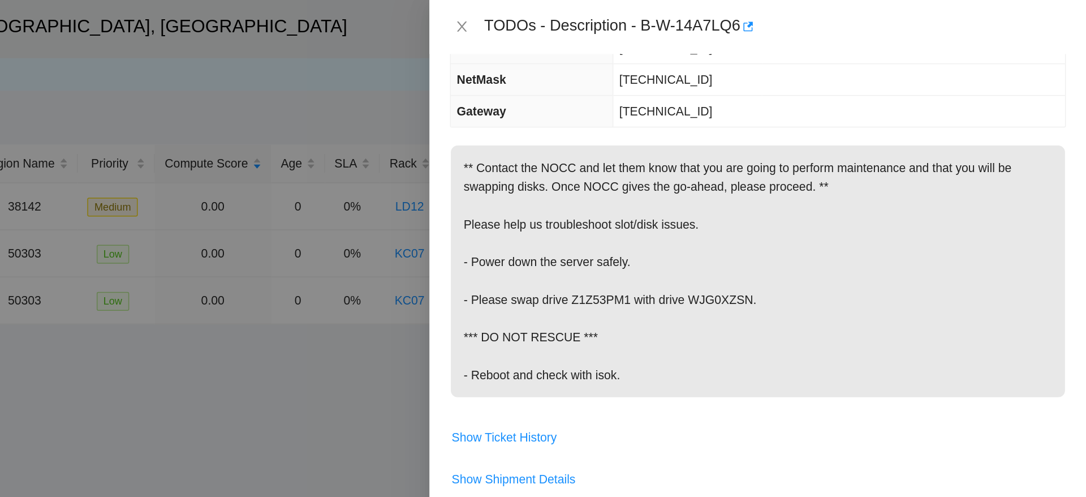
scroll to position [116, 0]
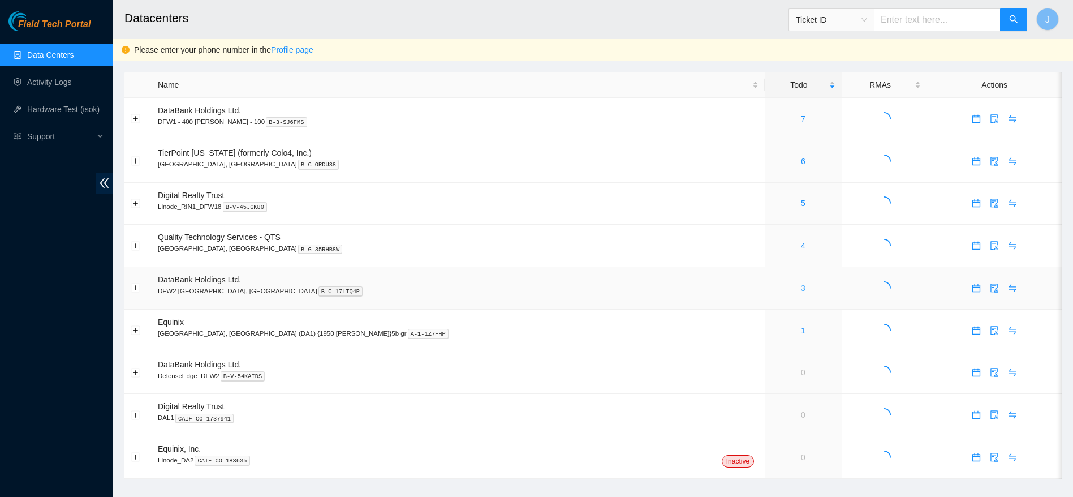
click at [801, 287] on link "3" at bounding box center [803, 287] width 5 height 9
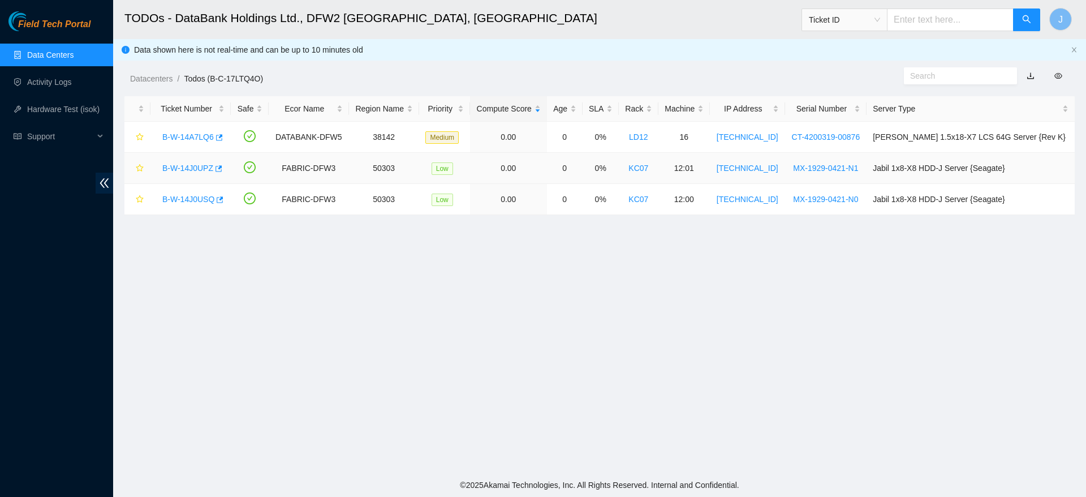
click at [185, 163] on link "B-W-14J0UPZ" at bounding box center [187, 167] width 51 height 9
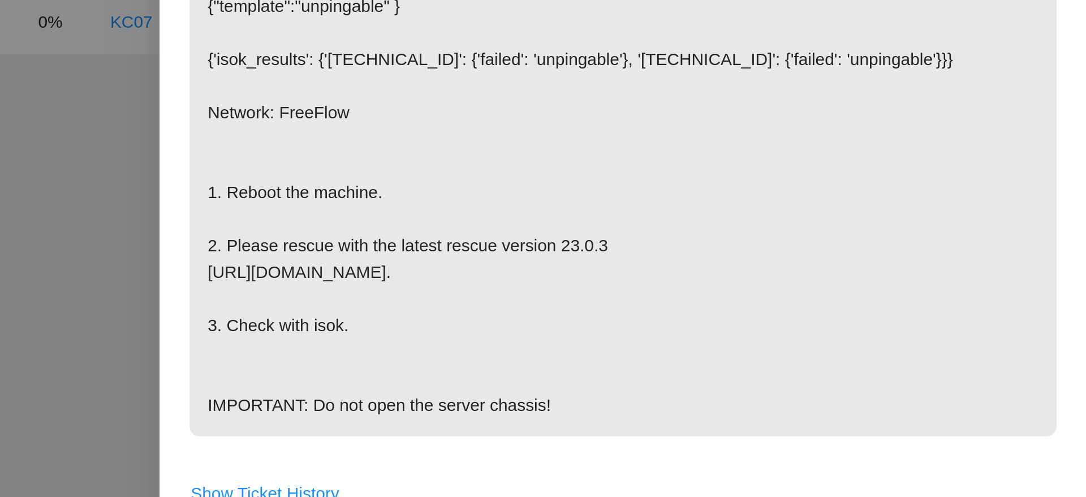
scroll to position [53, 0]
click at [913, 343] on p "{"template":"unpingable" } {'isok_results': {'[TECHNICAL_ID]': {'failed': 'unpi…" at bounding box center [869, 284] width 406 height 216
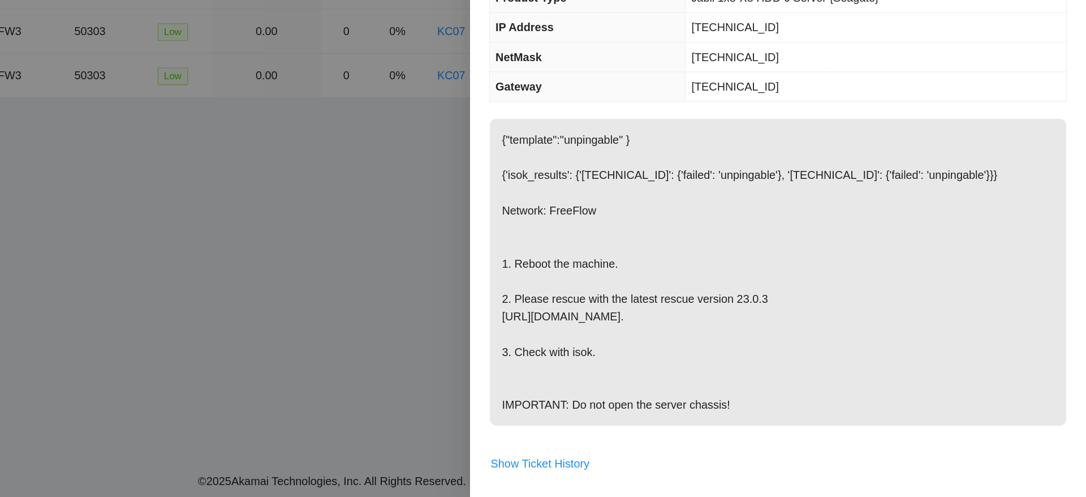
scroll to position [0, 0]
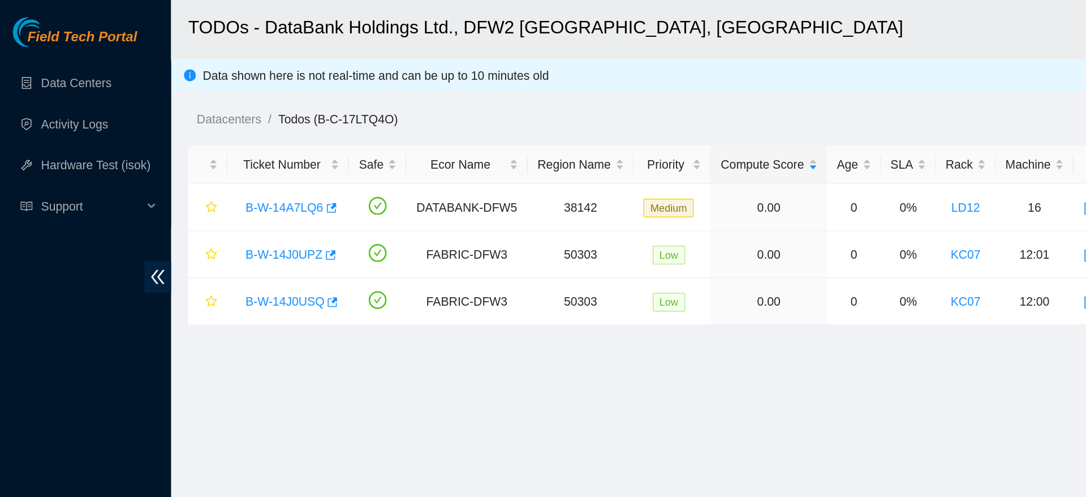
click at [475, 248] on main "TODOs - DataBank Holdings Ltd., DFW2 [GEOGRAPHIC_DATA], [GEOGRAPHIC_DATA] Ticke…" at bounding box center [599, 236] width 973 height 473
click at [58, 111] on link "Hardware Test (isok)" at bounding box center [63, 109] width 72 height 9
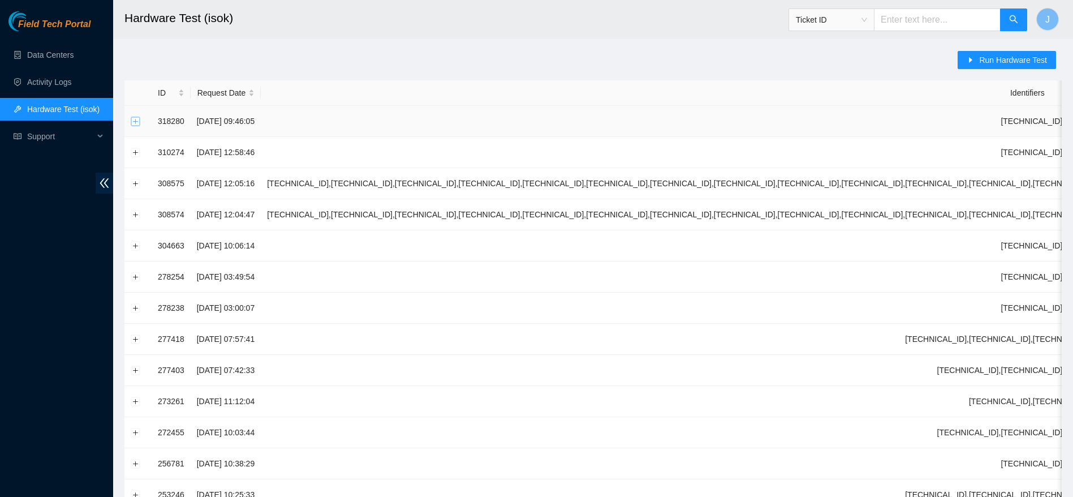
click at [134, 120] on button "Expand row" at bounding box center [135, 121] width 9 height 9
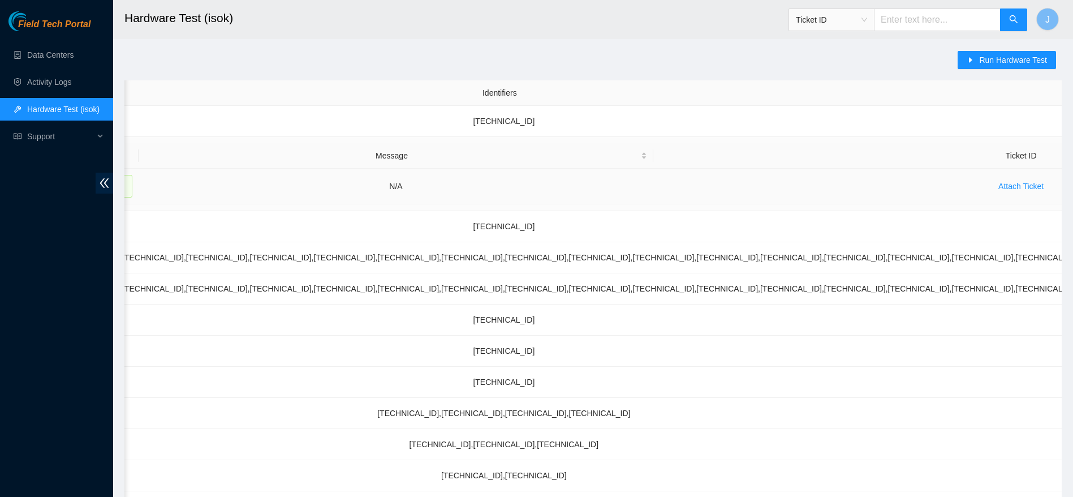
scroll to position [390, 0]
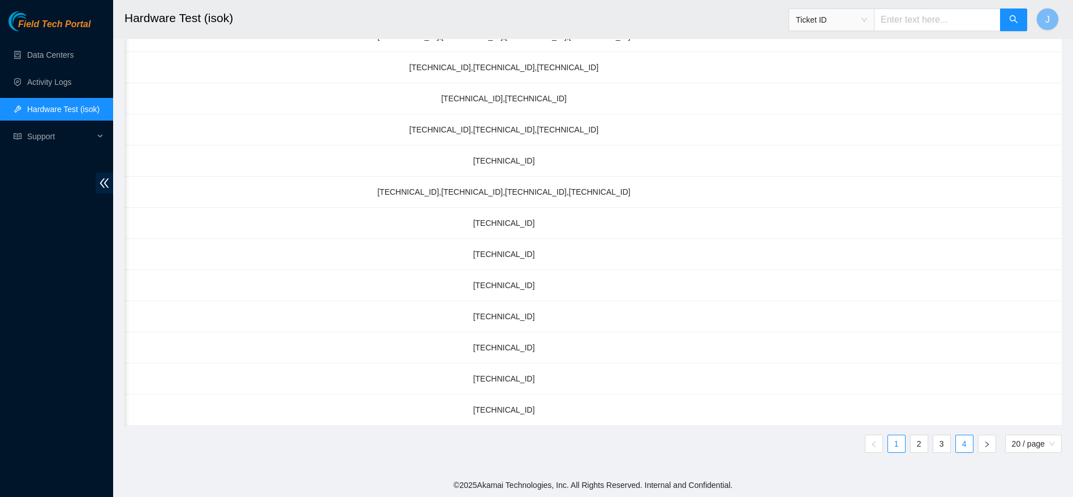
click at [970, 448] on link "4" at bounding box center [964, 443] width 17 height 17
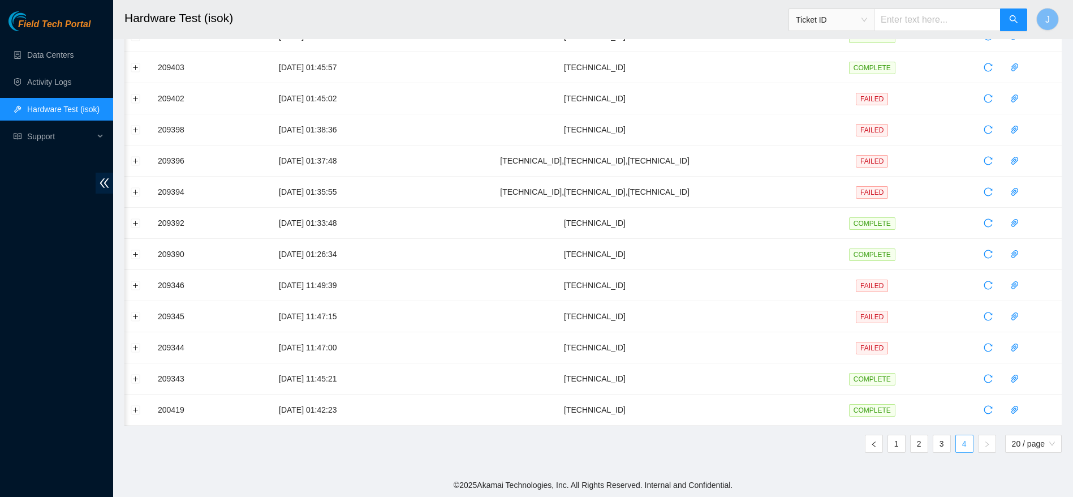
scroll to position [0, 0]
click at [135, 410] on button "Expand row" at bounding box center [135, 409] width 9 height 9
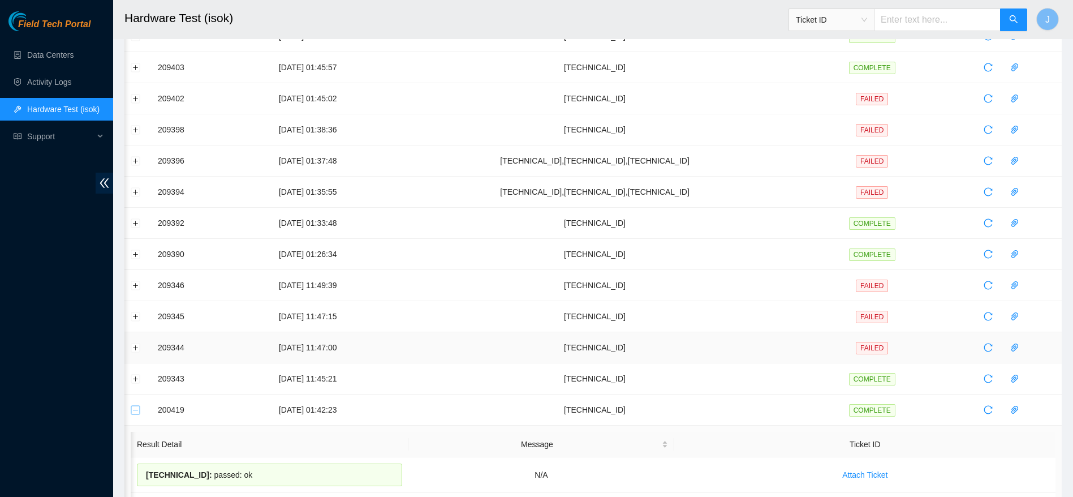
scroll to position [226, 0]
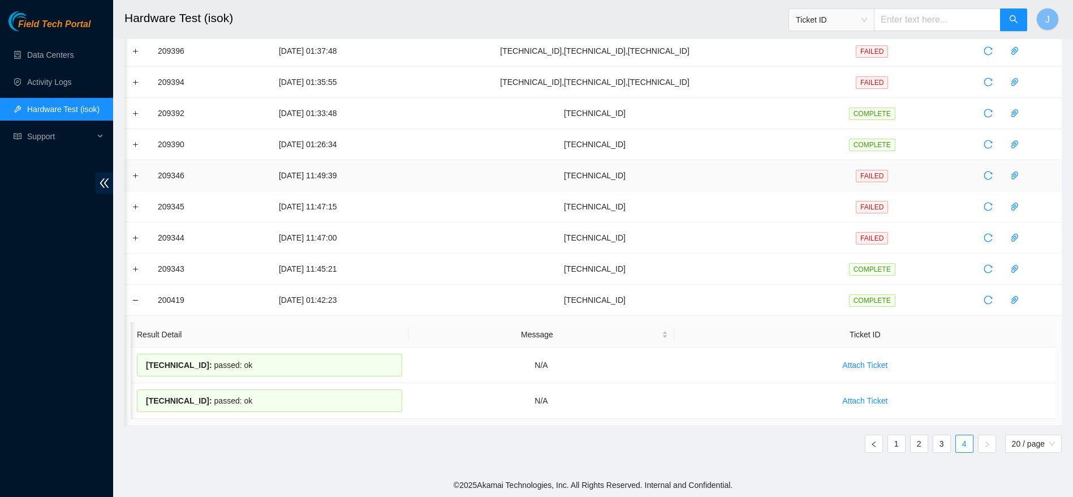
click at [140, 175] on td at bounding box center [137, 175] width 27 height 31
click at [137, 174] on button "Expand row" at bounding box center [135, 175] width 9 height 9
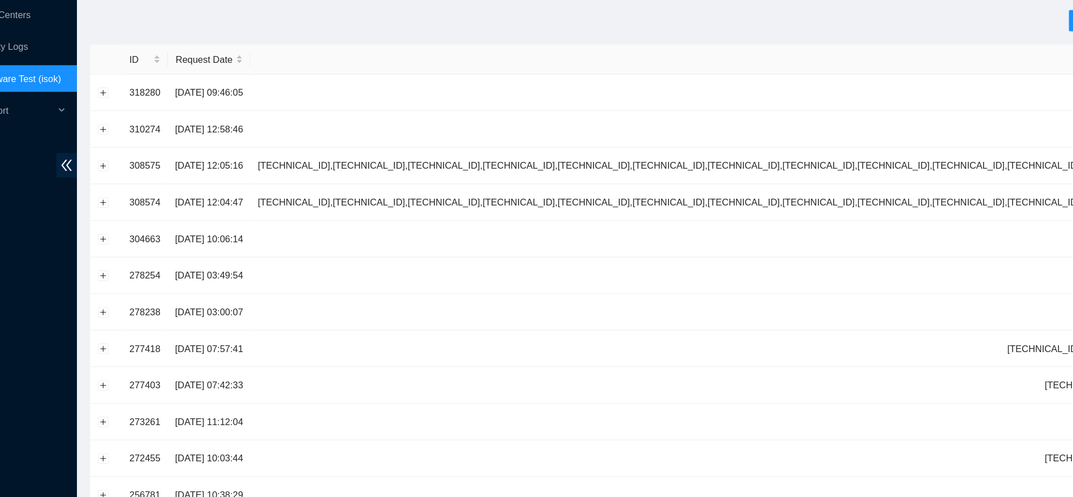
click at [84, 300] on div "Field Tech Portal Data Centers Activity Logs Hardware Test (isok) Support" at bounding box center [56, 253] width 113 height 485
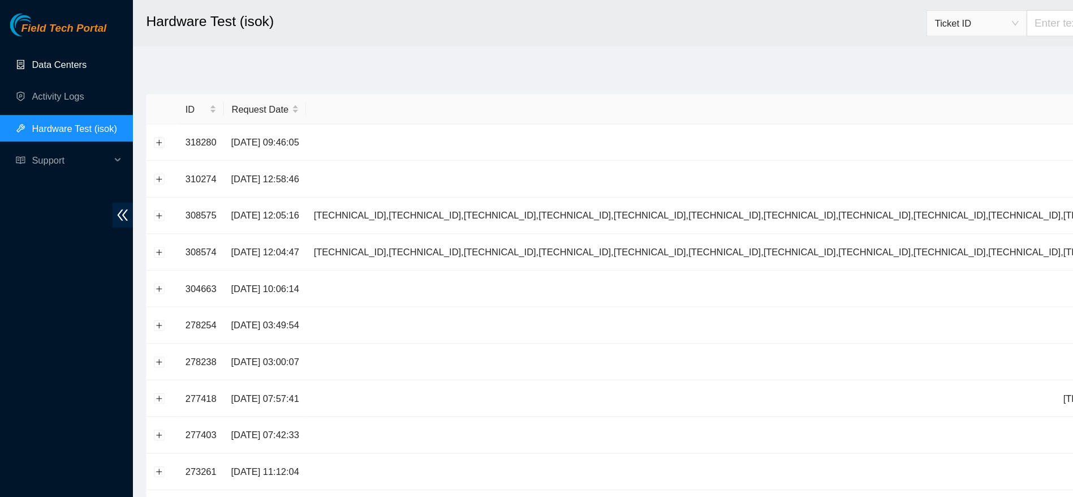
click at [55, 59] on link "Data Centers" at bounding box center [50, 54] width 46 height 9
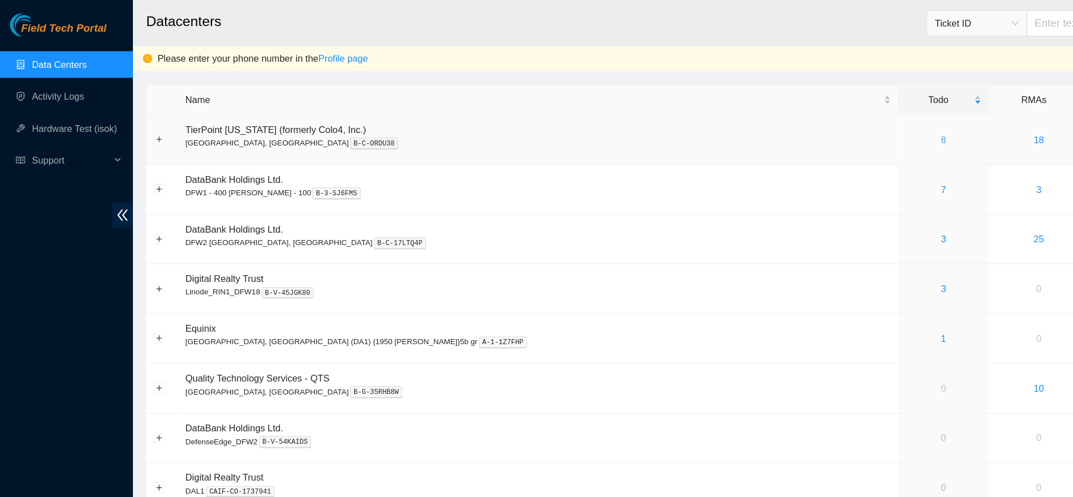
click at [801, 119] on link "8" at bounding box center [803, 118] width 5 height 9
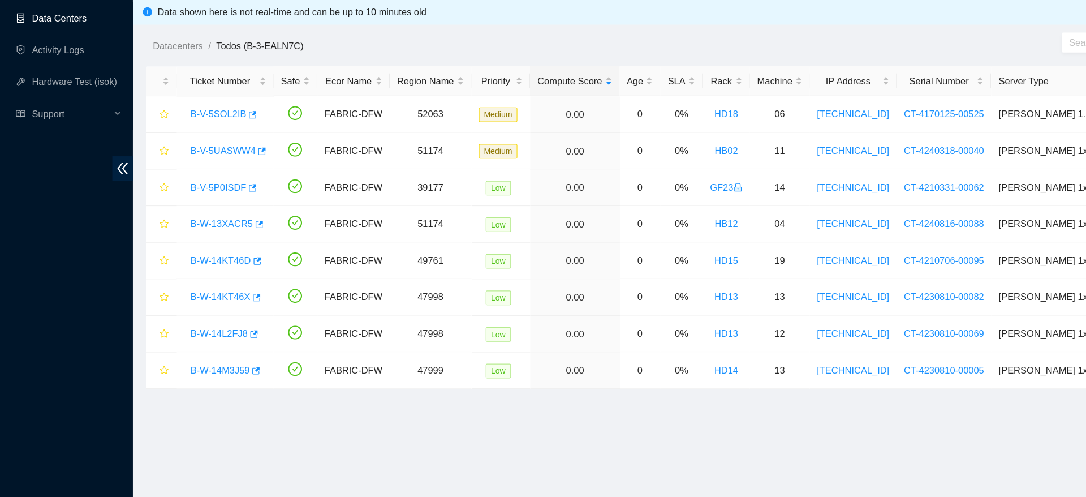
click at [54, 50] on link "Data Centers" at bounding box center [50, 54] width 46 height 9
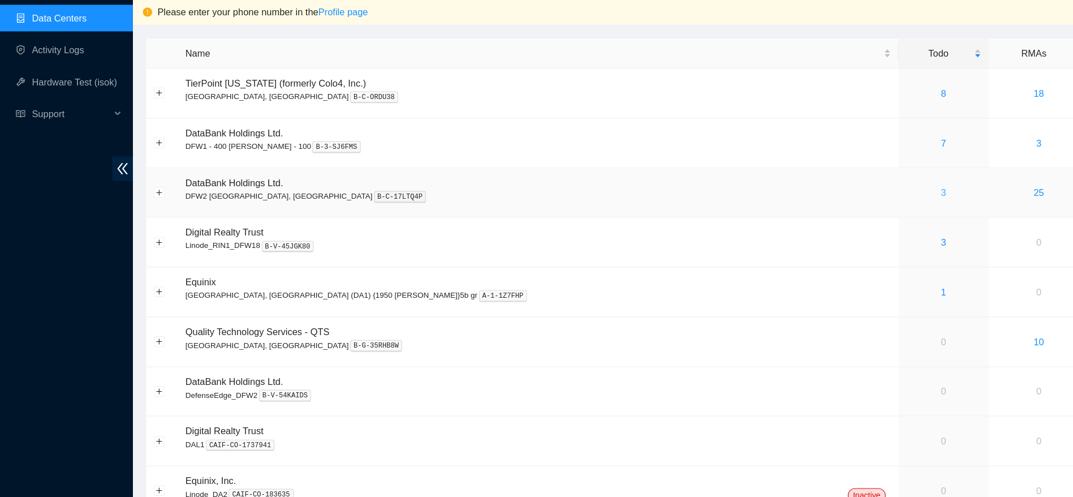
click at [801, 199] on link "3" at bounding box center [803, 203] width 5 height 9
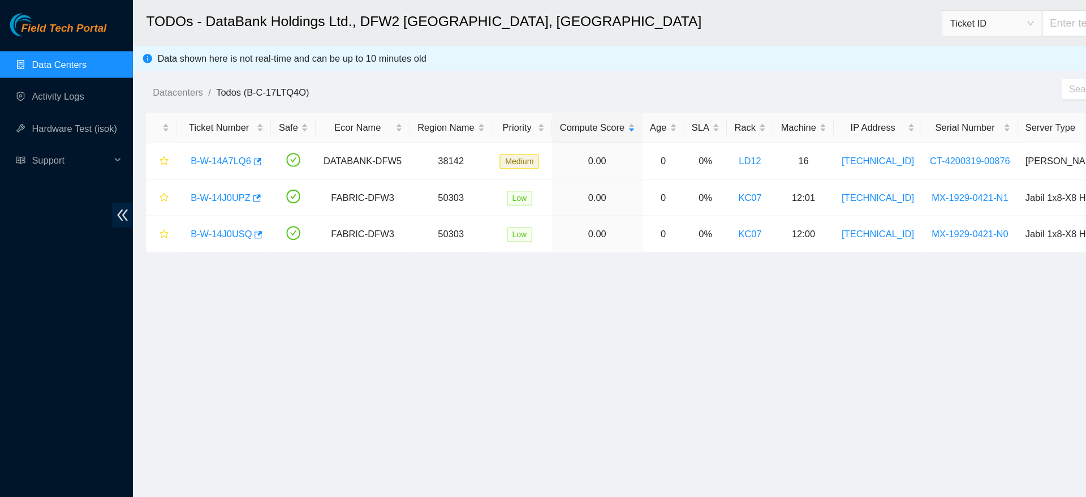
click at [63, 59] on link "Data Centers" at bounding box center [50, 54] width 46 height 9
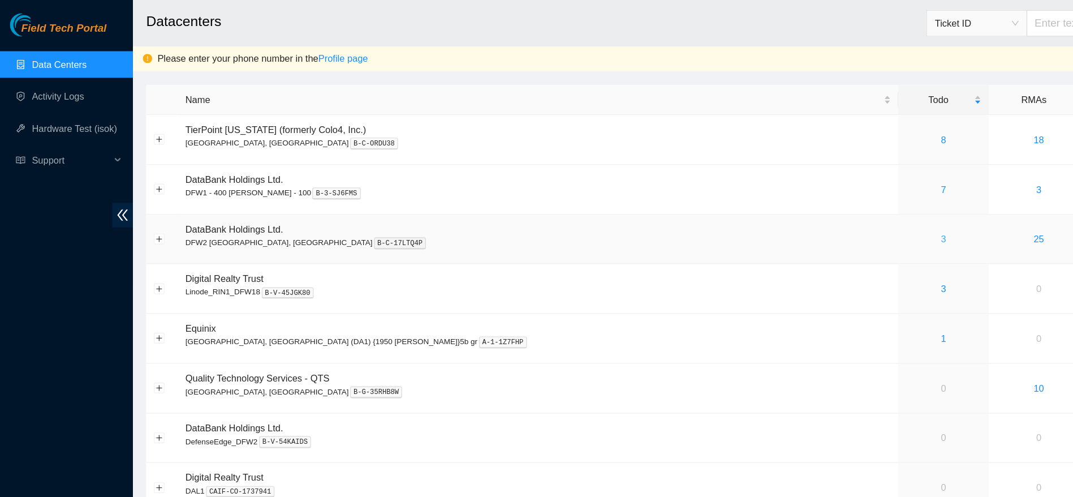
click at [801, 203] on link "3" at bounding box center [803, 203] width 5 height 9
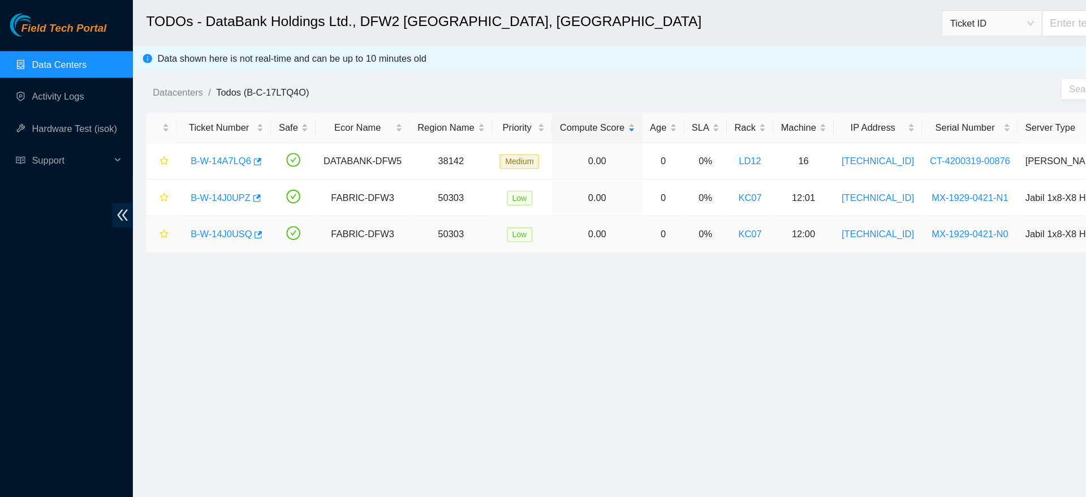
click at [191, 199] on link "B-W-14J0USQ" at bounding box center [188, 199] width 52 height 9
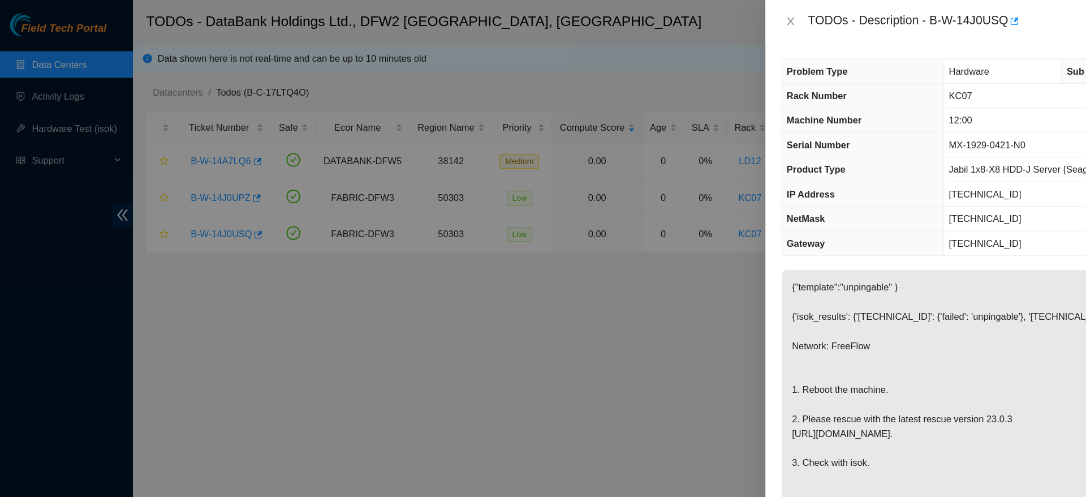
click at [55, 87] on div at bounding box center [543, 248] width 1086 height 497
click at [675, 20] on icon "close" at bounding box center [673, 18] width 6 height 7
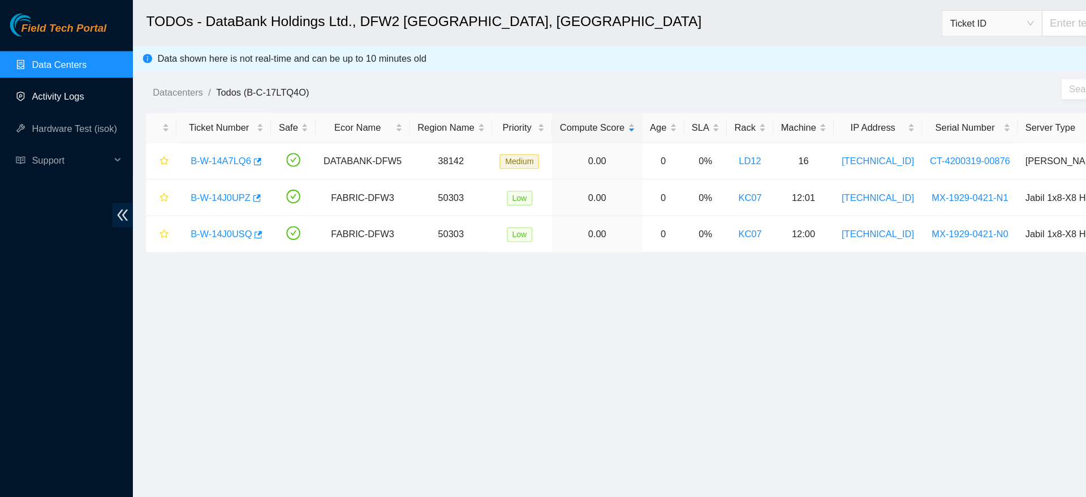
click at [72, 83] on link "Activity Logs" at bounding box center [49, 81] width 45 height 9
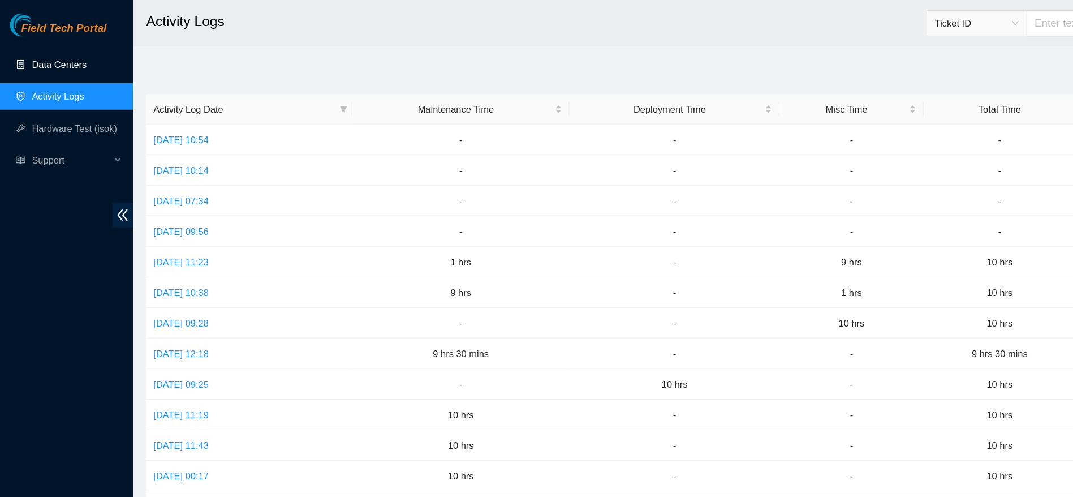
click at [69, 57] on link "Data Centers" at bounding box center [50, 54] width 46 height 9
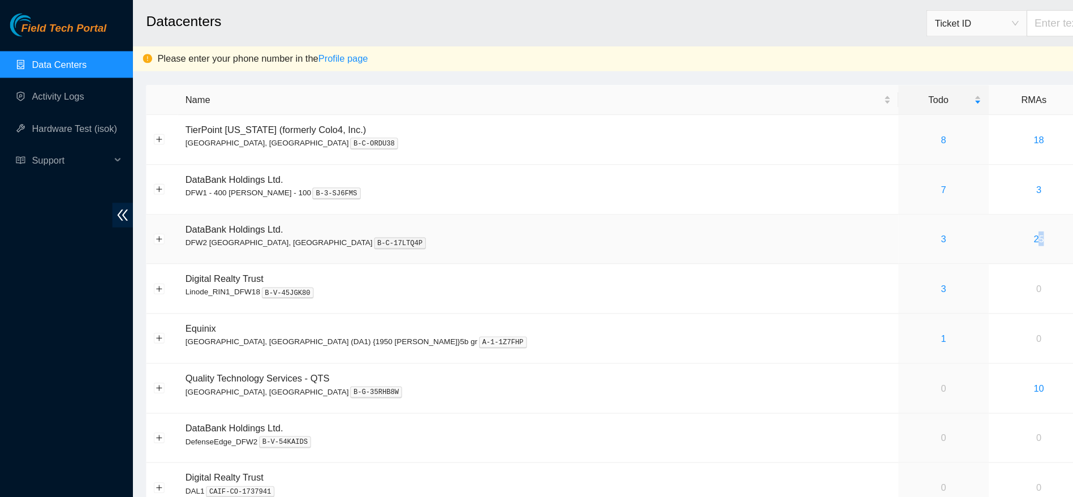
drag, startPoint x: 717, startPoint y: 202, endPoint x: 815, endPoint y: 209, distance: 98.7
click at [842, 209] on td "25" at bounding box center [884, 204] width 85 height 42
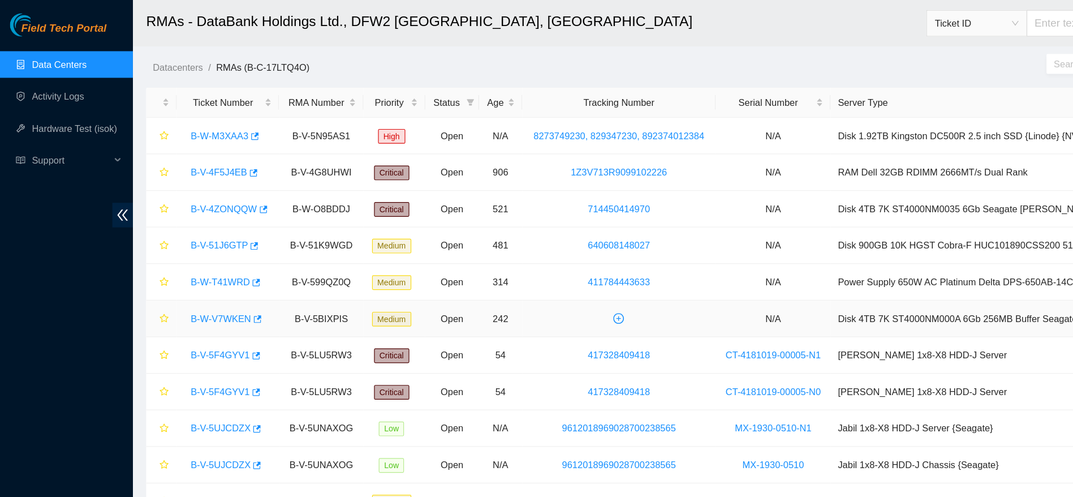
click at [193, 273] on link "B-W-V7WKEN" at bounding box center [187, 270] width 51 height 9
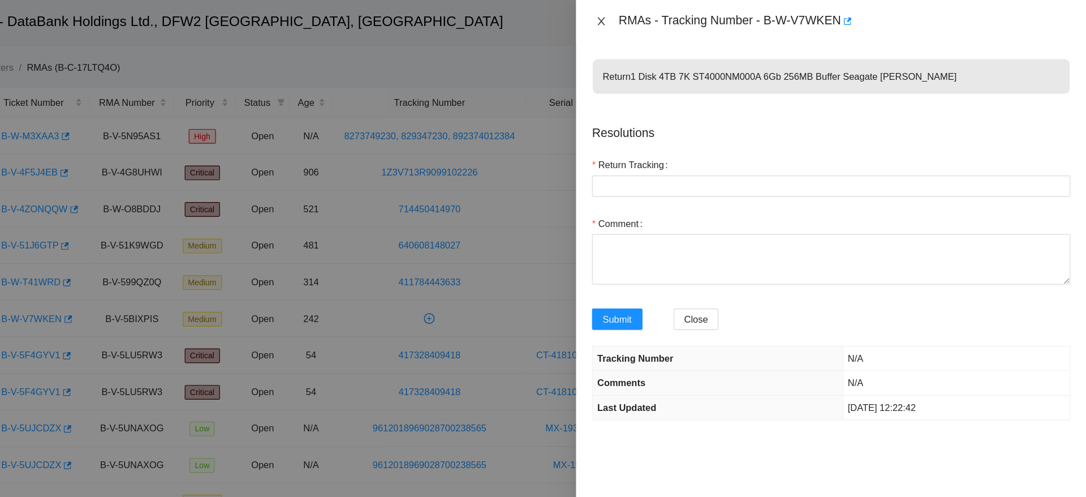
click at [679, 15] on button "Close" at bounding box center [673, 18] width 16 height 11
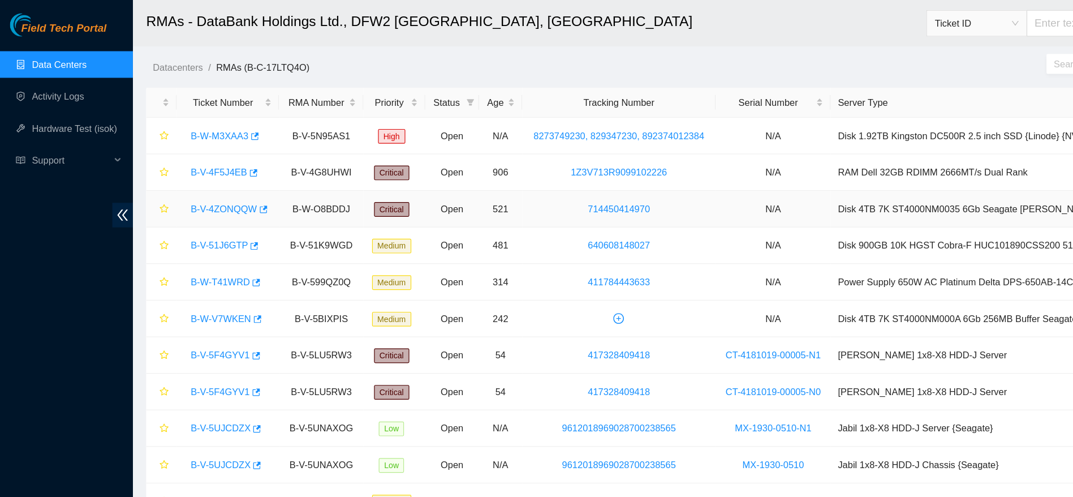
click at [181, 174] on link "B-V-4ZONQQW" at bounding box center [190, 177] width 57 height 9
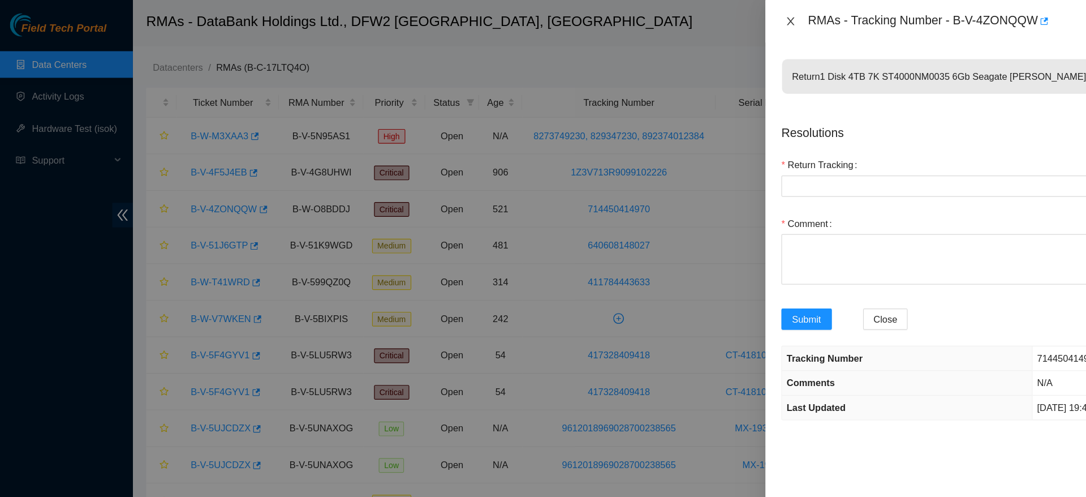
click at [669, 21] on icon "close" at bounding box center [673, 18] width 9 height 9
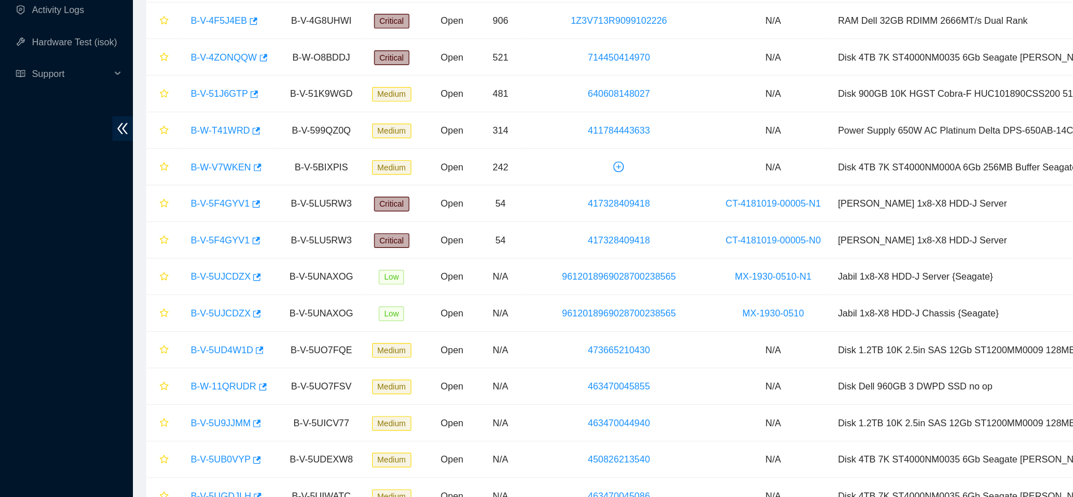
scroll to position [59, 0]
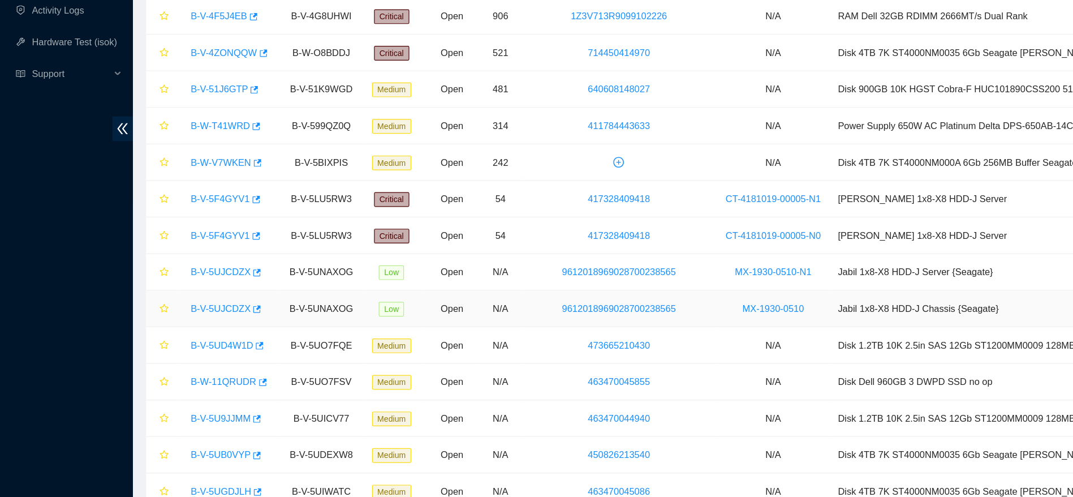
click at [180, 337] on link "B-V-5UJCDZX" at bounding box center [187, 335] width 51 height 9
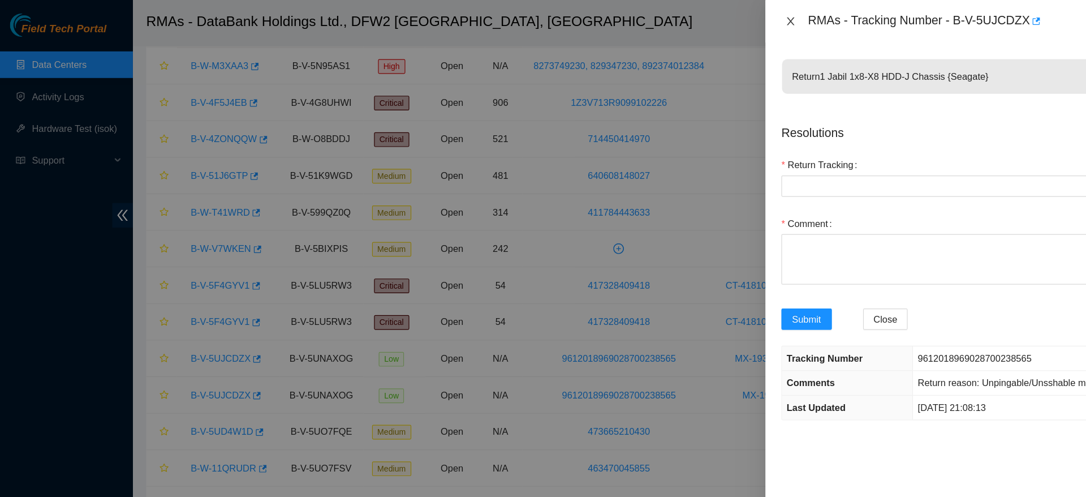
click at [675, 21] on icon "close" at bounding box center [673, 18] width 9 height 9
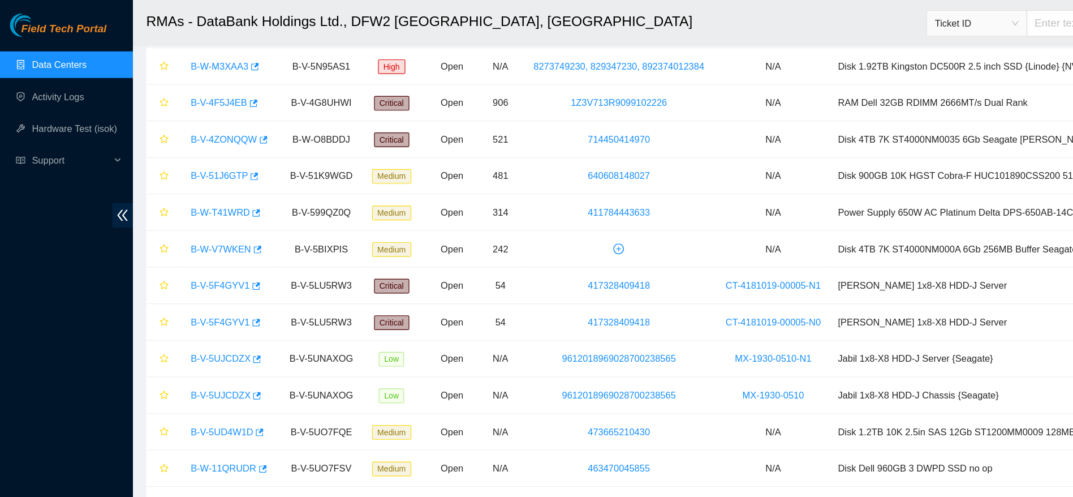
click at [27, 50] on link "Data Centers" at bounding box center [50, 54] width 46 height 9
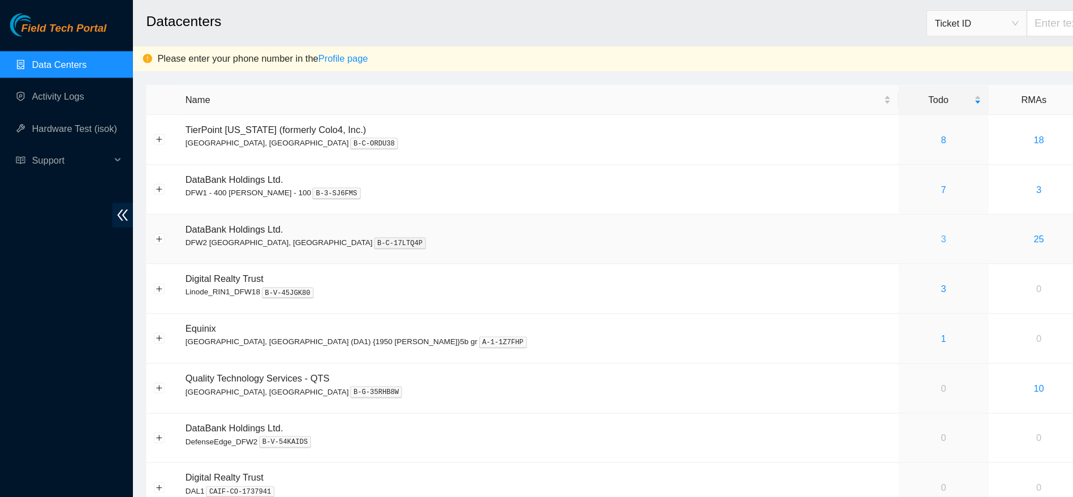
click at [801, 201] on link "3" at bounding box center [803, 203] width 5 height 9
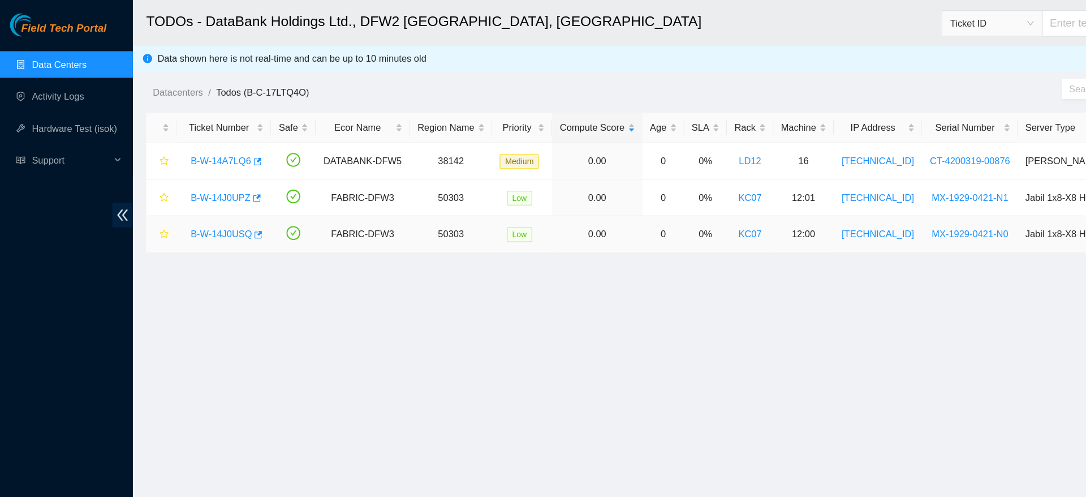
click at [195, 199] on link "B-W-14J0USQ" at bounding box center [188, 199] width 52 height 9
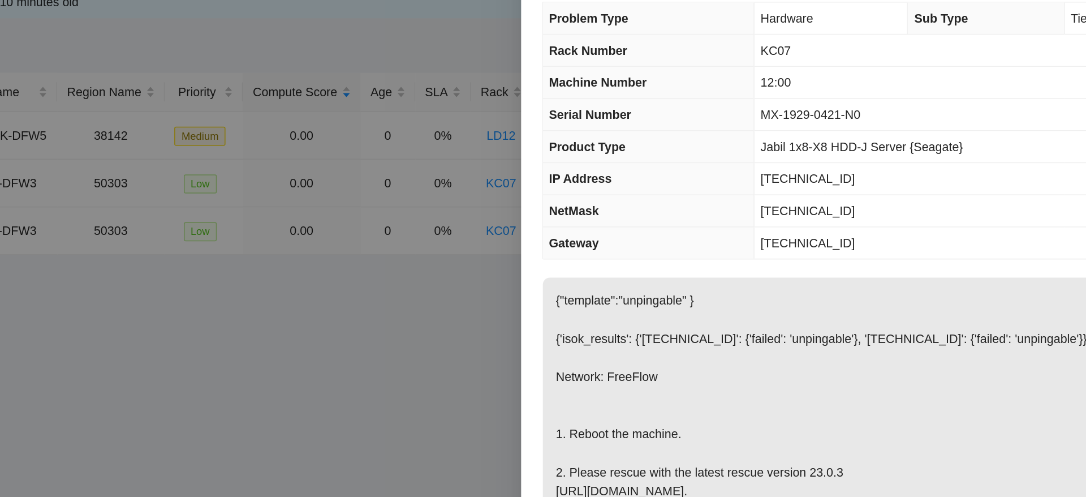
click at [790, 209] on th "Gateway" at bounding box center [735, 207] width 138 height 21
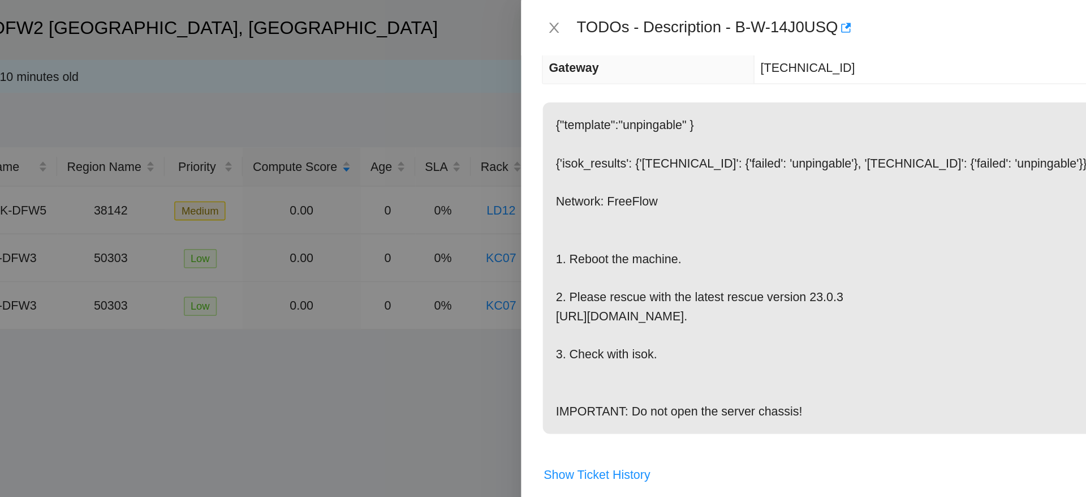
scroll to position [204, 0]
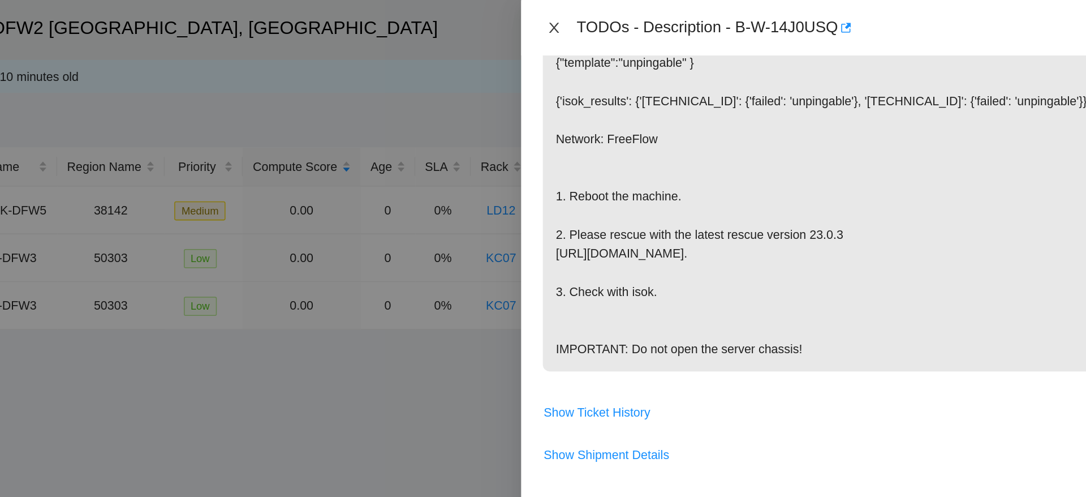
click at [670, 17] on icon "close" at bounding box center [673, 18] width 9 height 9
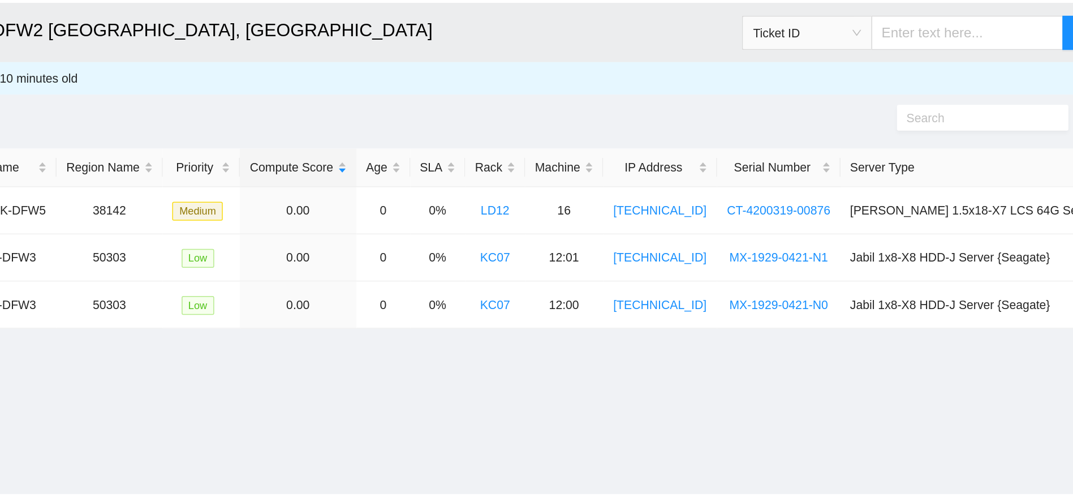
scroll to position [232, 0]
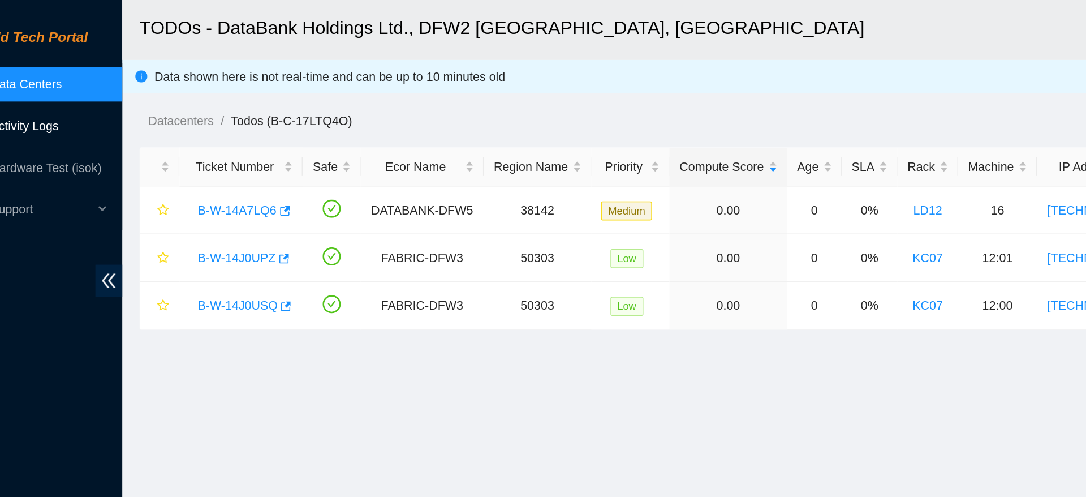
click at [67, 79] on link "Activity Logs" at bounding box center [49, 81] width 45 height 9
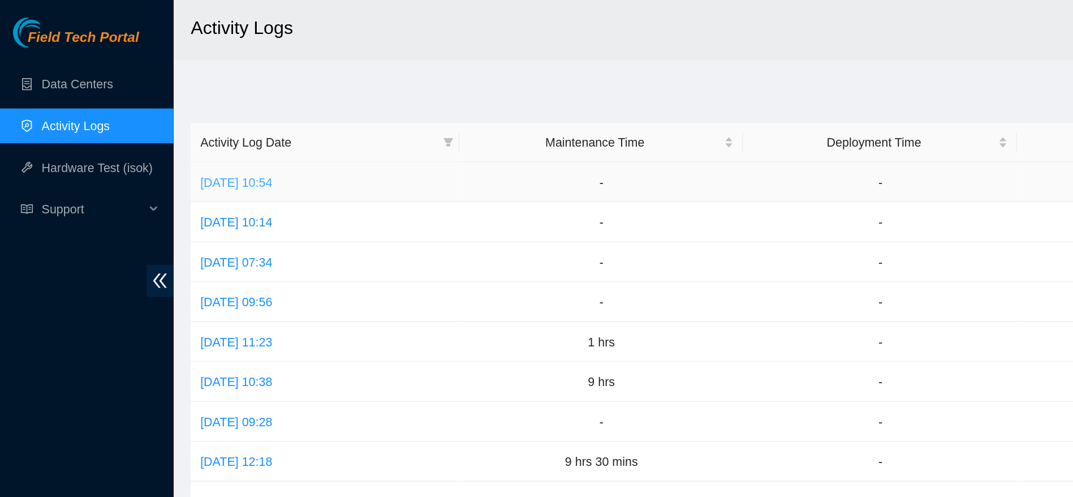
click at [178, 114] on link "Thu, 28 Aug 2025 10:54" at bounding box center [154, 118] width 47 height 9
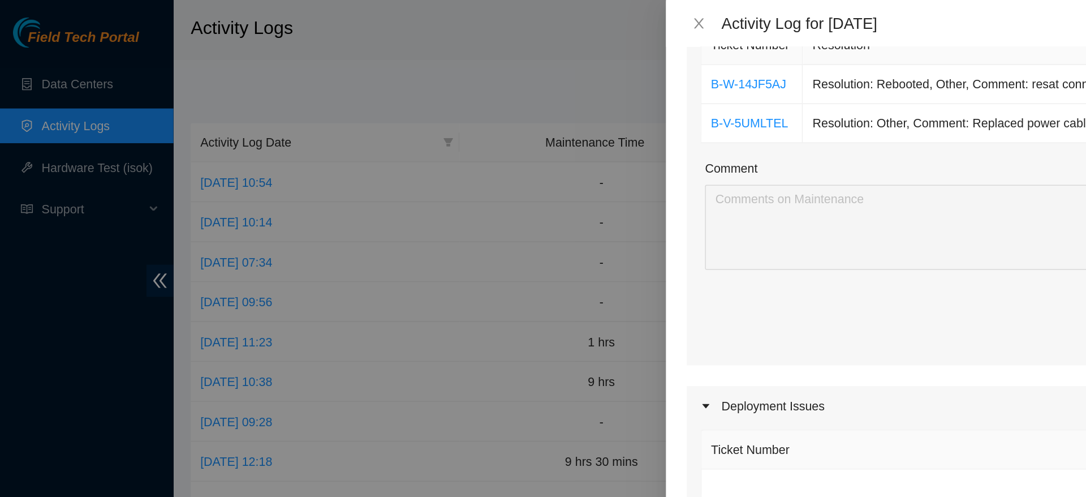
scroll to position [191, 0]
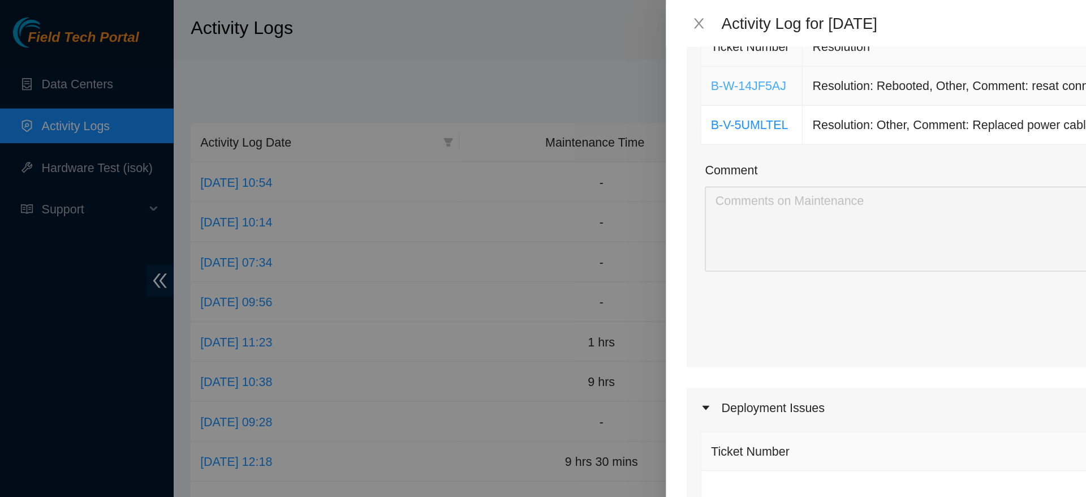
click at [492, 53] on link "B-W-14JF5AJ" at bounding box center [488, 55] width 49 height 9
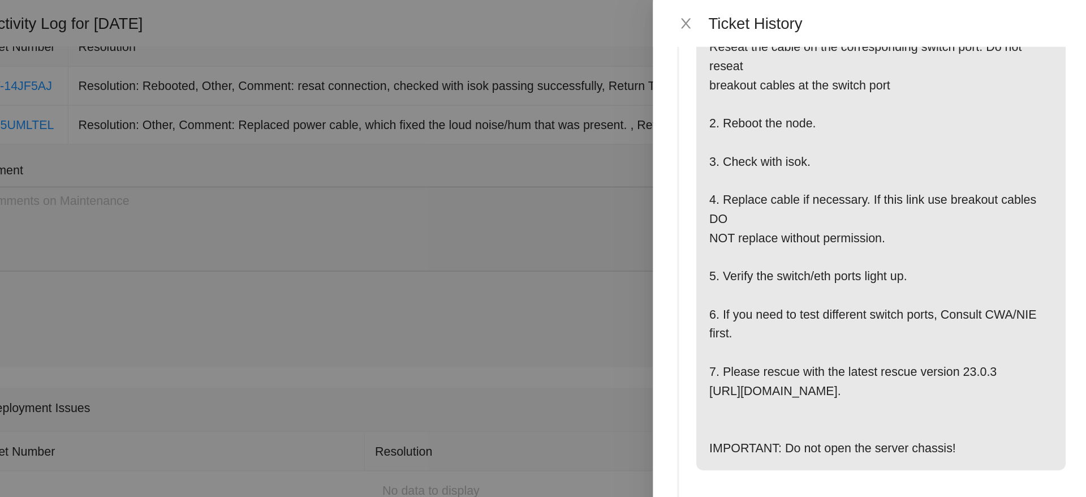
scroll to position [239, 0]
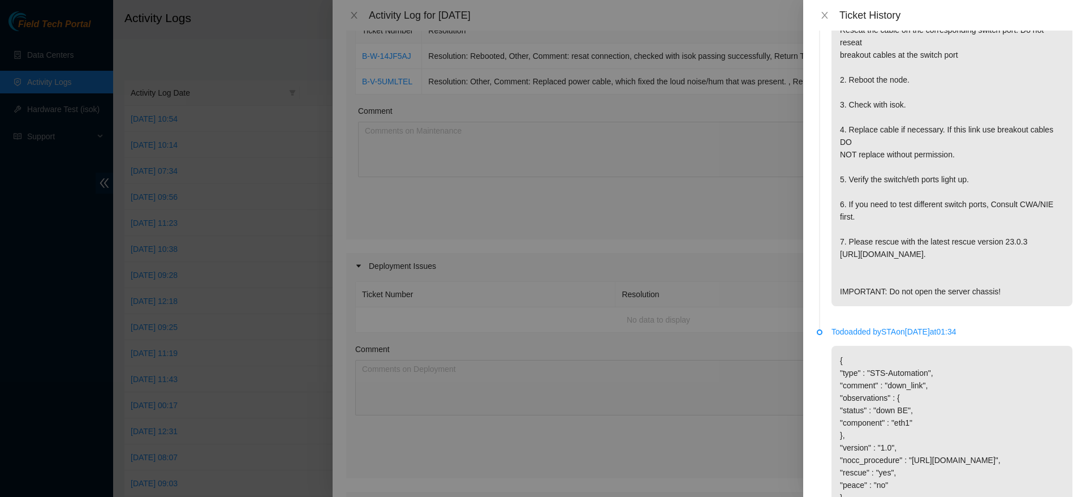
click at [580, 146] on div at bounding box center [543, 248] width 1086 height 497
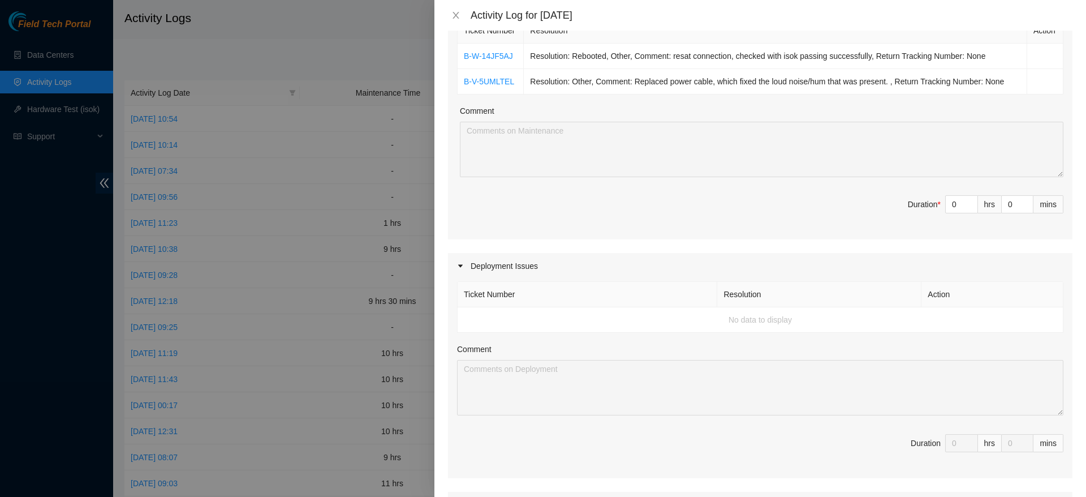
click at [44, 61] on div at bounding box center [543, 248] width 1086 height 497
click at [62, 45] on div at bounding box center [543, 248] width 1086 height 497
click at [62, 50] on div at bounding box center [543, 248] width 1086 height 497
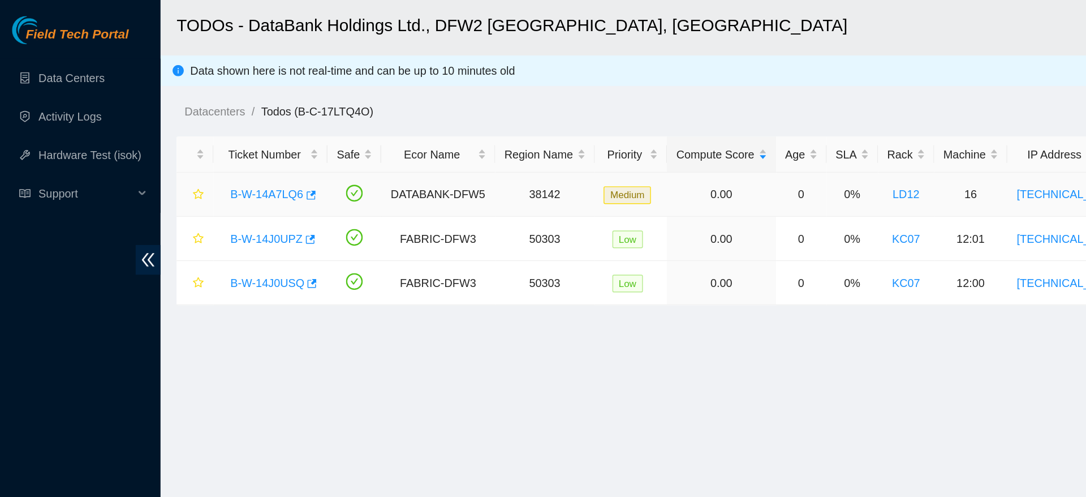
click at [179, 137] on link "B-W-14A7LQ6" at bounding box center [187, 136] width 51 height 9
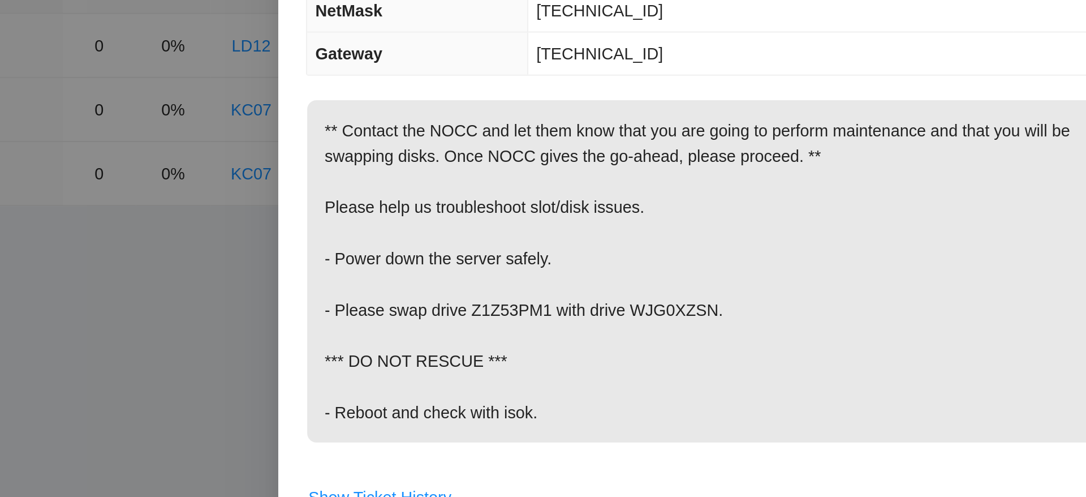
scroll to position [53, 0]
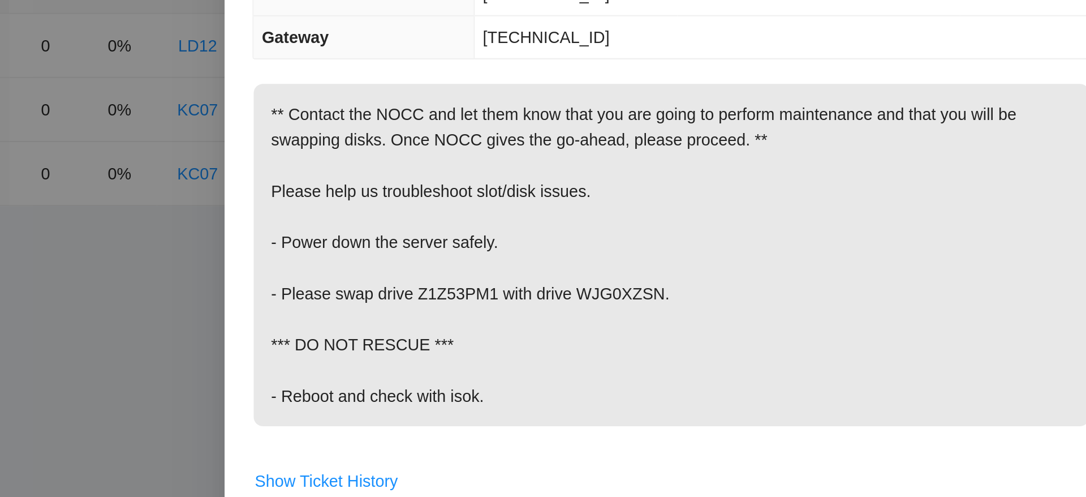
click at [985, 286] on p "** Contact the NOCC and let them know that you are going to perform maintenance…" at bounding box center [869, 239] width 406 height 166
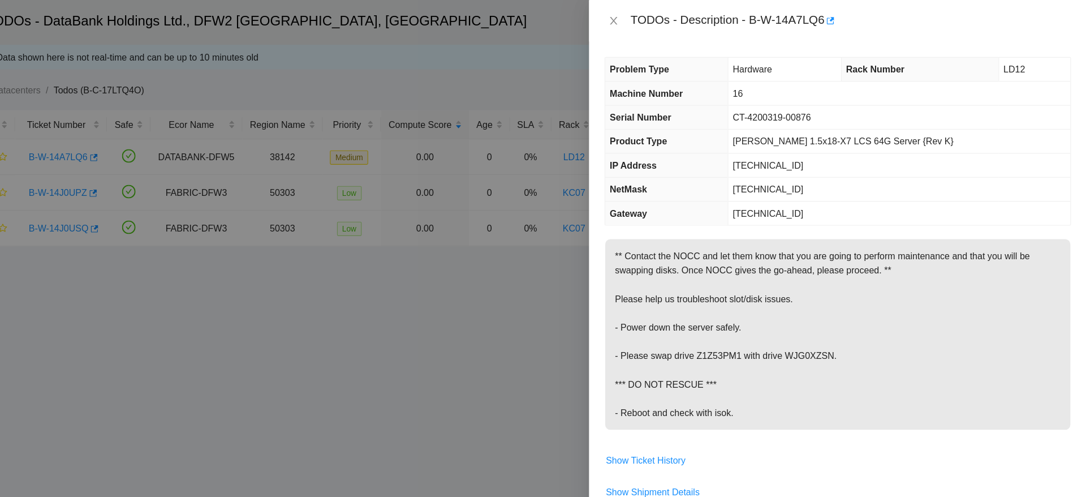
scroll to position [0, 0]
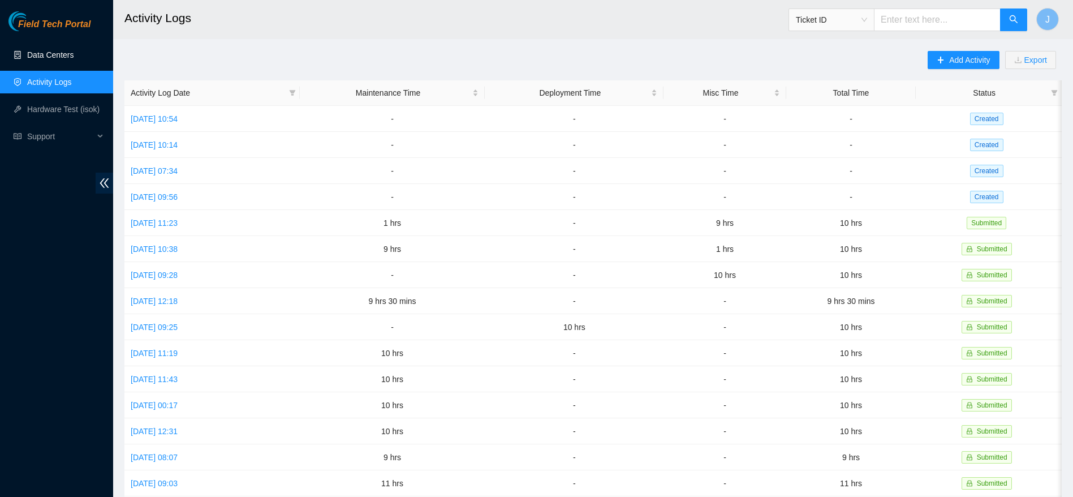
click at [74, 55] on link "Data Centers" at bounding box center [50, 54] width 46 height 9
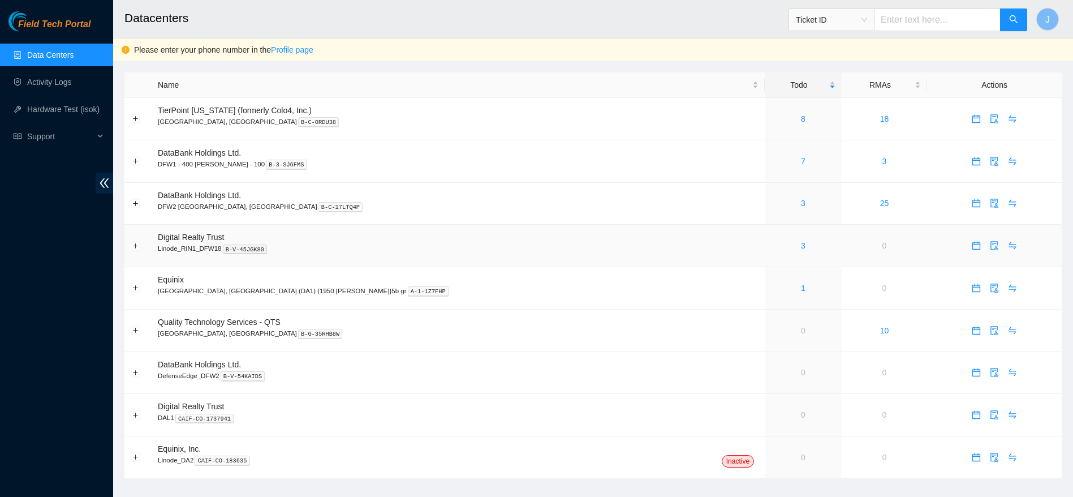
click at [338, 258] on td "Digital Realty Trust Linode_RIN1_DFW18 B-V-45JGK80" at bounding box center [458, 246] width 613 height 42
click at [801, 119] on link "8" at bounding box center [803, 118] width 5 height 9
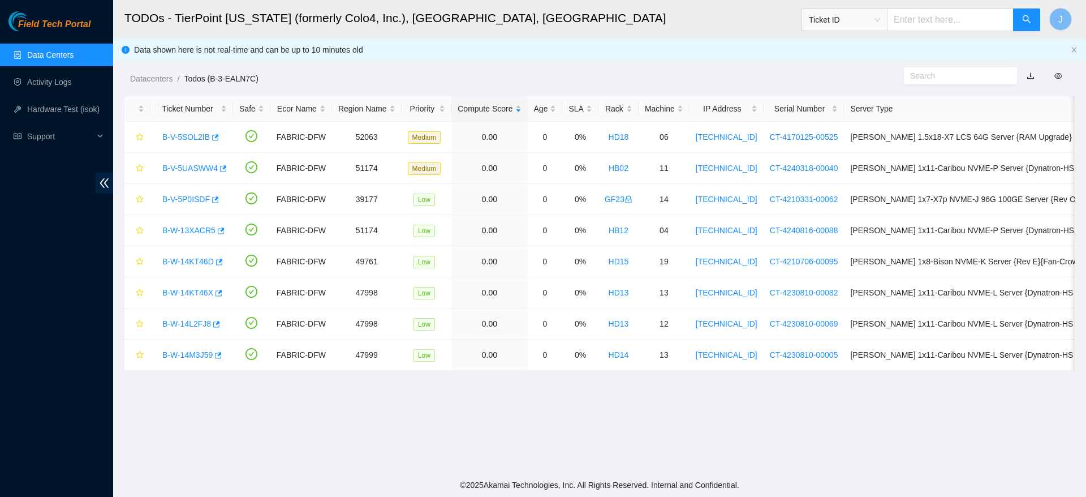
click at [58, 50] on link "Data Centers" at bounding box center [50, 54] width 46 height 9
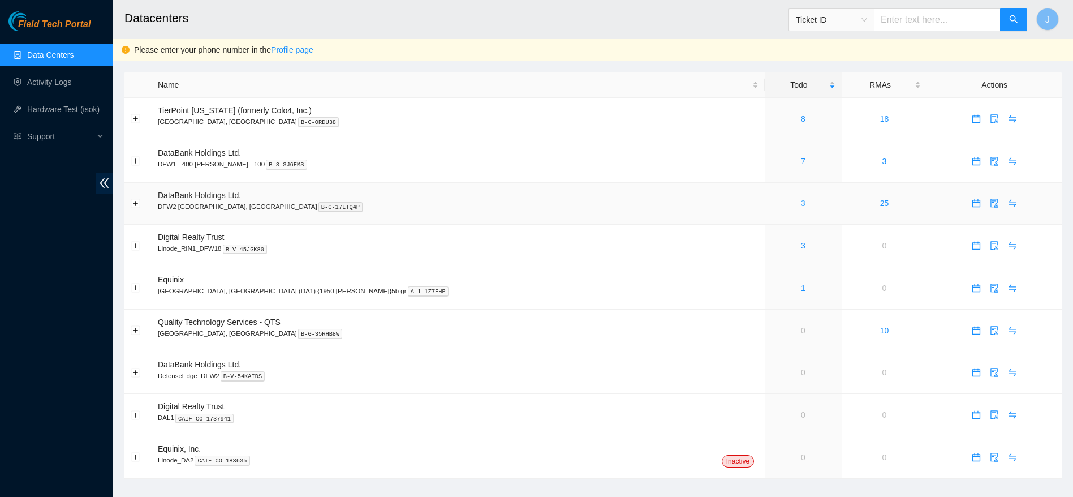
click at [801, 202] on link "3" at bounding box center [803, 203] width 5 height 9
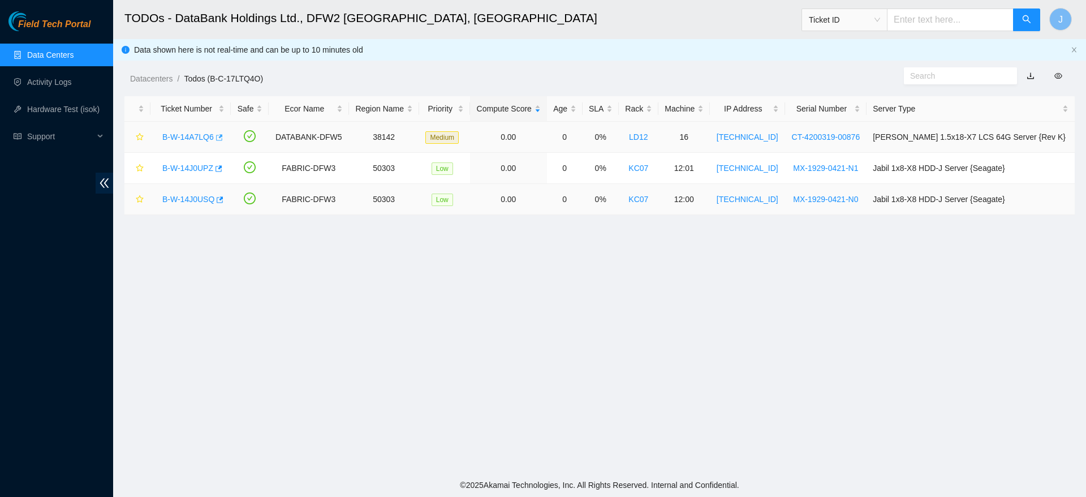
click at [218, 137] on icon "button" at bounding box center [219, 137] width 7 height 6
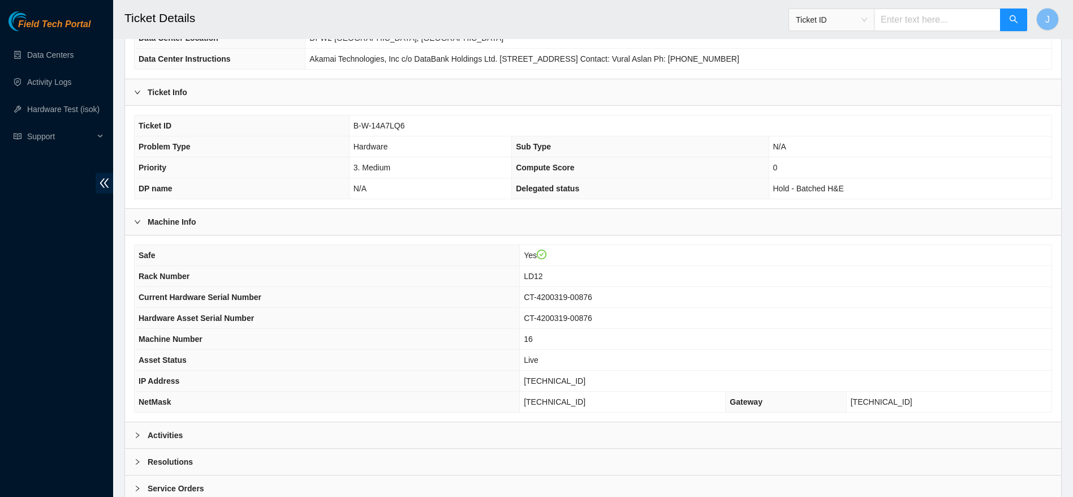
scroll to position [209, 0]
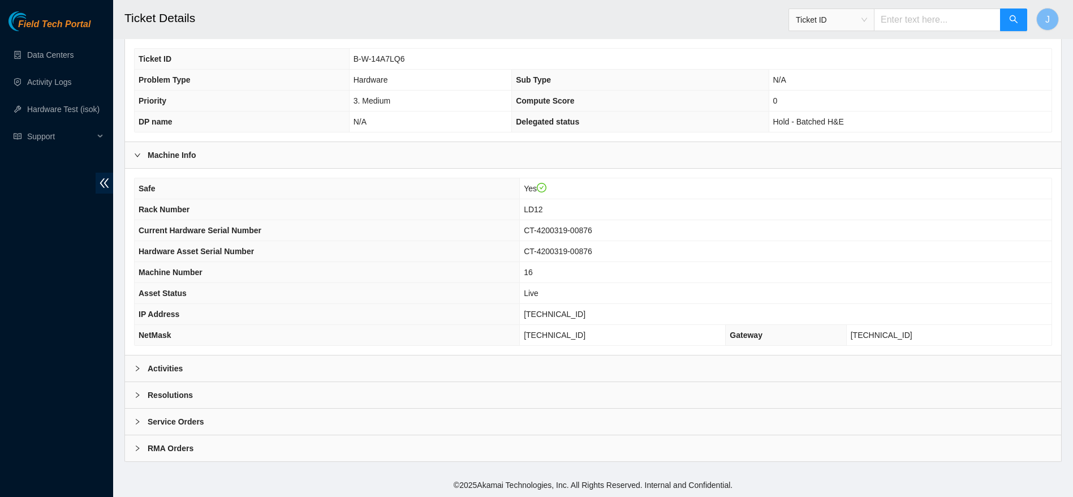
click at [339, 367] on div "Activities" at bounding box center [593, 368] width 936 height 26
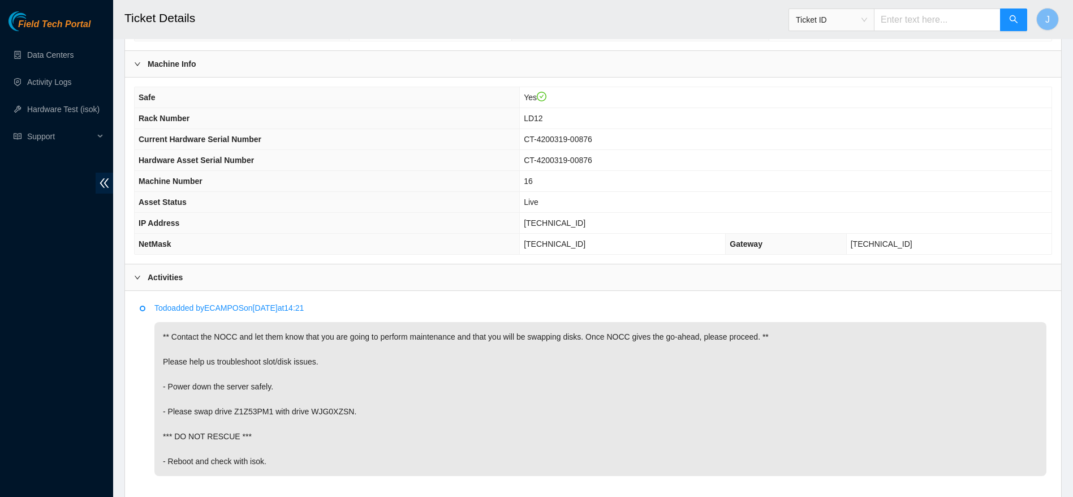
scroll to position [432, 0]
